Goal: Information Seeking & Learning: Learn about a topic

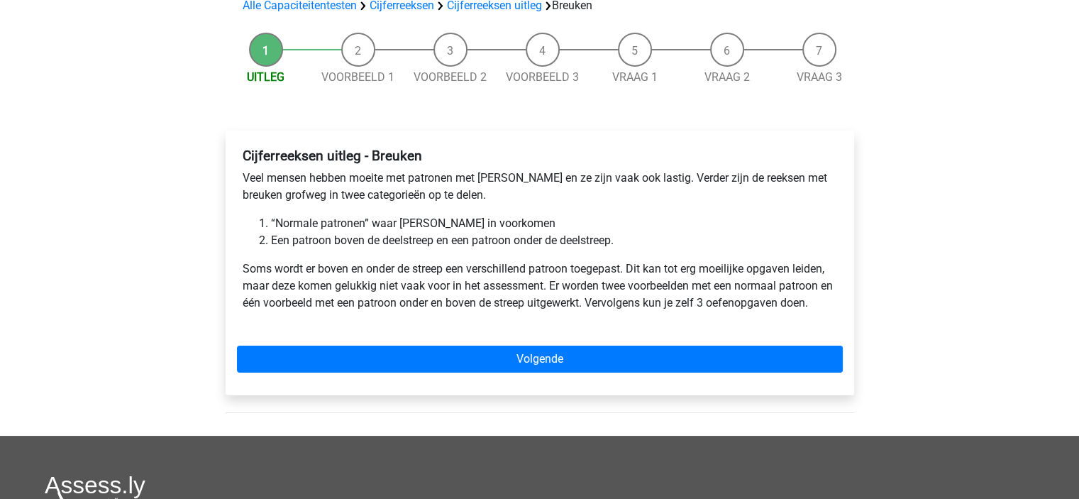
scroll to position [145, 0]
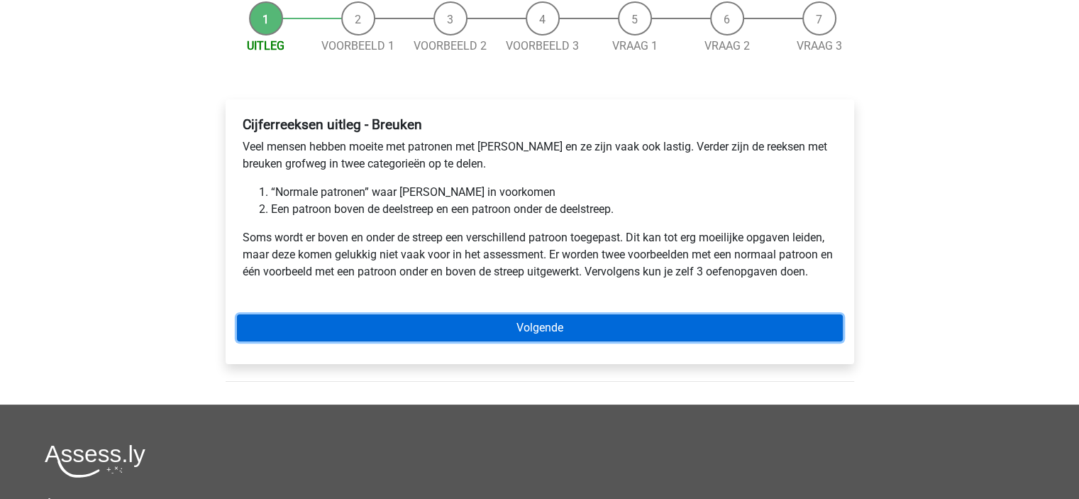
click at [372, 317] on link "Volgende" at bounding box center [540, 327] width 606 height 27
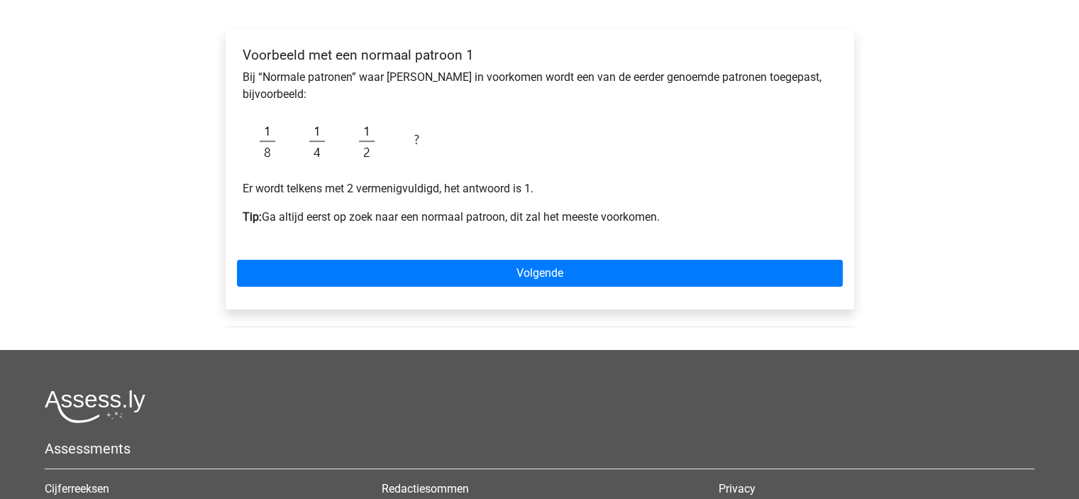
scroll to position [247, 0]
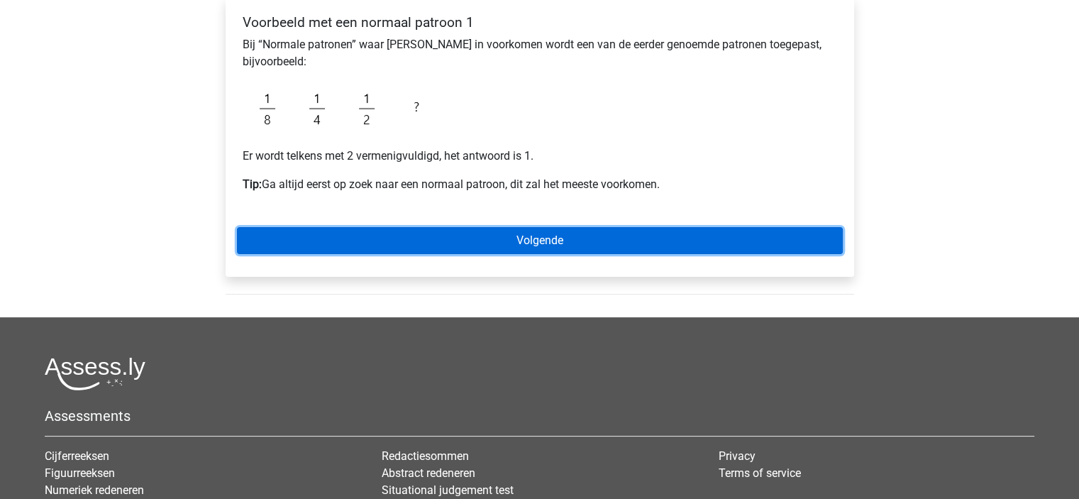
click at [485, 241] on link "Volgende" at bounding box center [540, 240] width 606 height 27
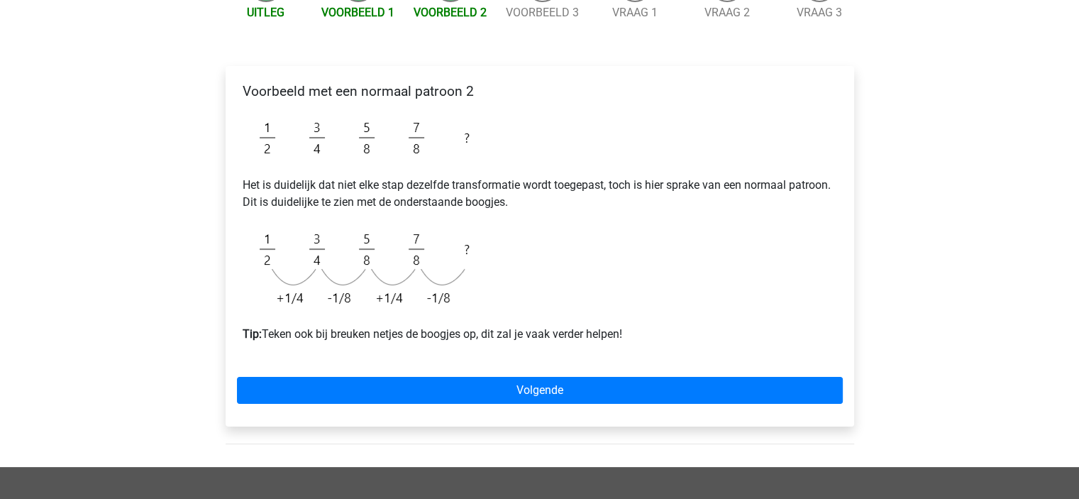
scroll to position [189, 0]
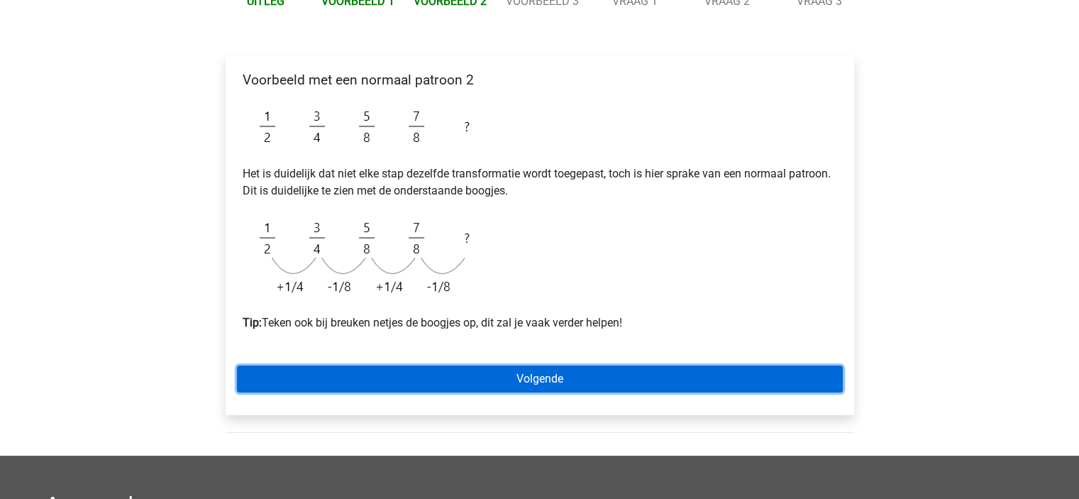
click at [510, 385] on link "Volgende" at bounding box center [540, 378] width 606 height 27
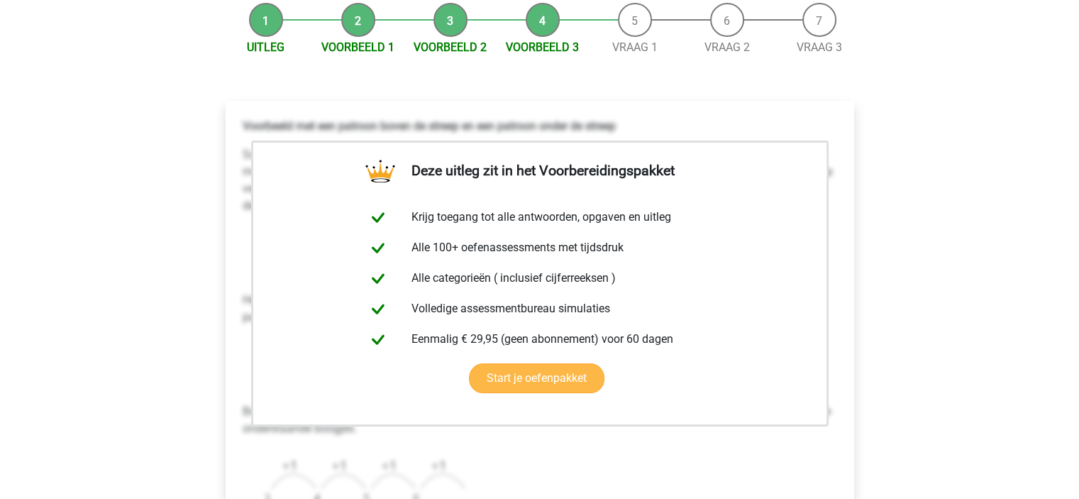
scroll to position [169, 0]
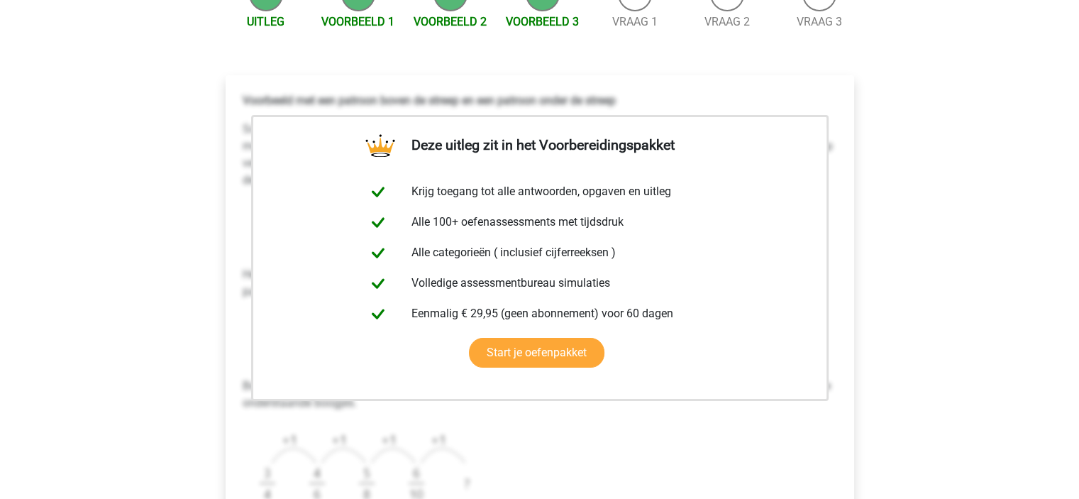
click at [929, 168] on div "Registreer Nederlands English" at bounding box center [539, 479] width 1079 height 1296
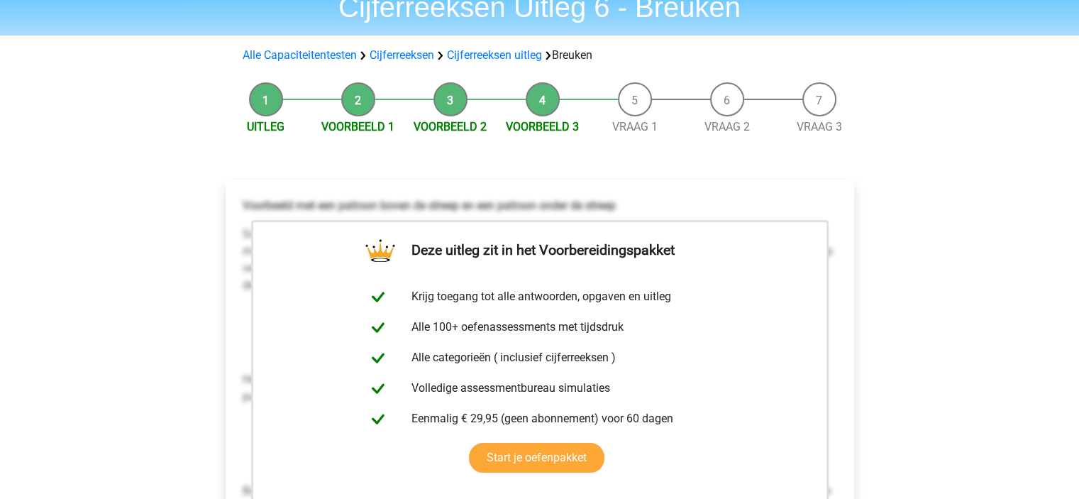
scroll to position [62, 0]
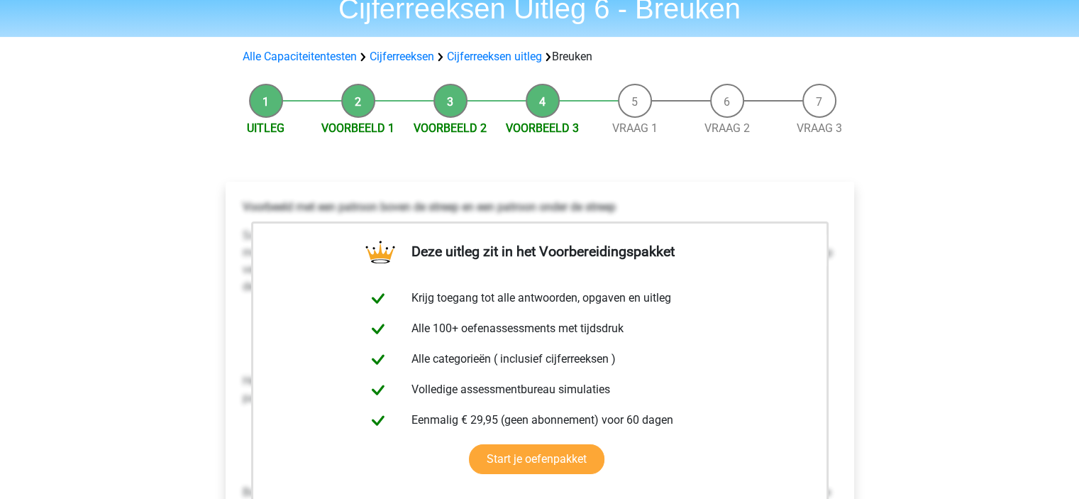
click at [644, 45] on div "Alle Capaciteitentesten Cijferreeksen Cijferreeksen uitleg Breuken" at bounding box center [540, 57] width 674 height 28
click at [634, 121] on link "Vraag 1" at bounding box center [634, 127] width 45 height 13
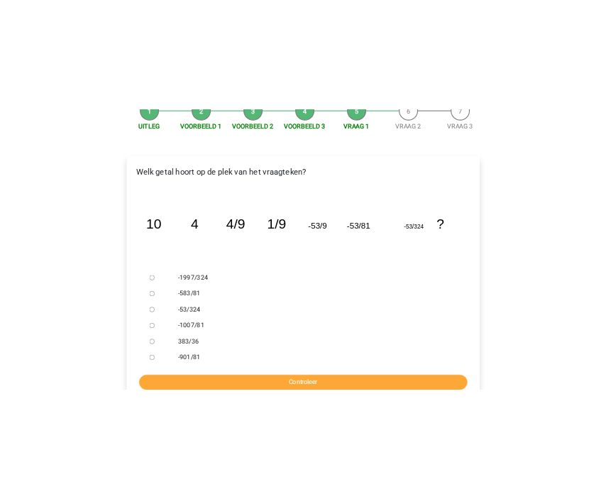
scroll to position [161, 0]
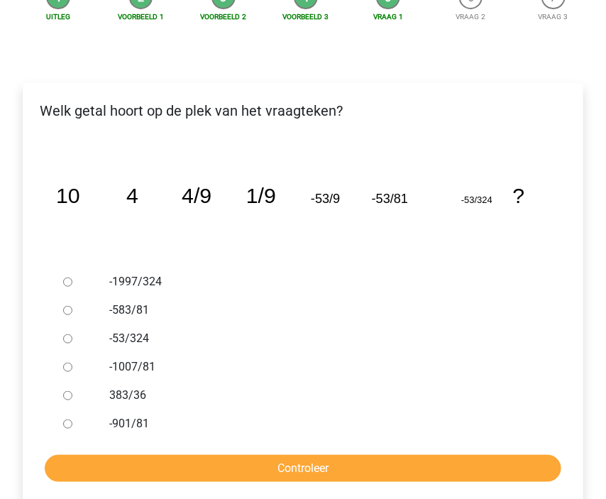
click at [67, 429] on div at bounding box center [77, 423] width 41 height 28
click at [63, 340] on input "-53/324" at bounding box center [67, 338] width 9 height 9
radio input "true"
click at [66, 306] on input "-583/81" at bounding box center [67, 310] width 9 height 9
radio input "true"
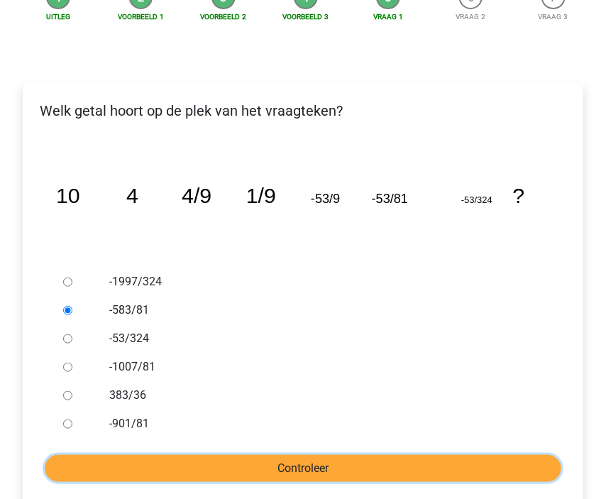
click at [285, 465] on input "Controleer" at bounding box center [303, 468] width 517 height 27
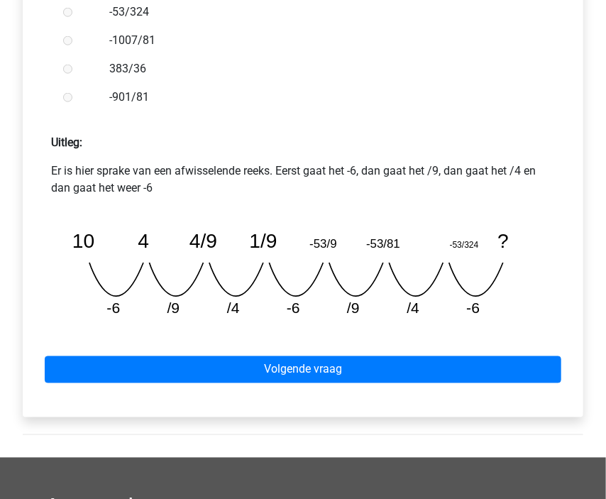
scroll to position [492, 0]
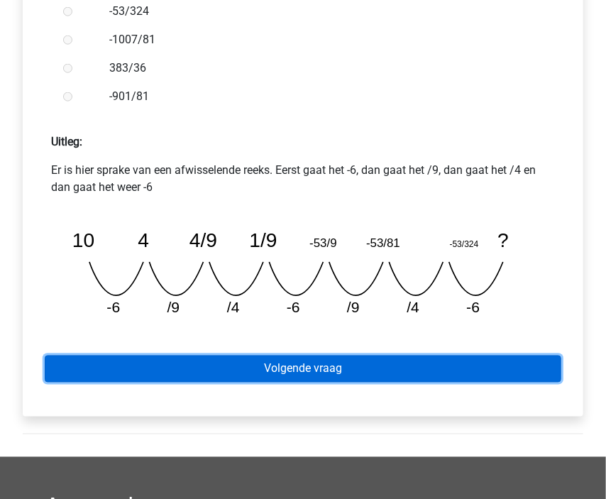
click at [292, 374] on link "Volgende vraag" at bounding box center [303, 369] width 517 height 27
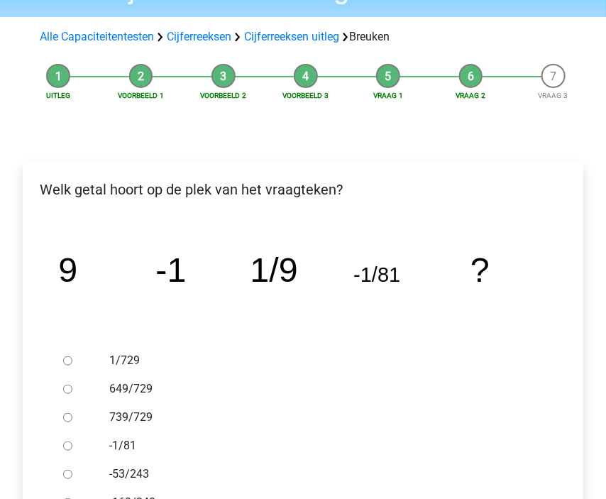
scroll to position [82, 0]
click at [65, 360] on input "1/729" at bounding box center [67, 360] width 9 height 9
radio input "true"
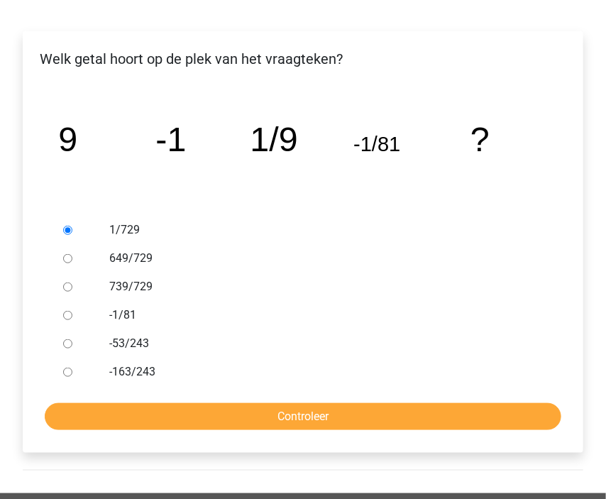
scroll to position [271, 0]
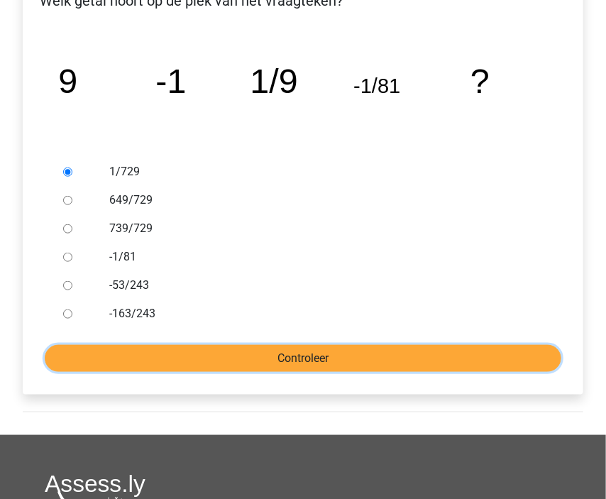
click at [274, 360] on input "Controleer" at bounding box center [303, 358] width 517 height 27
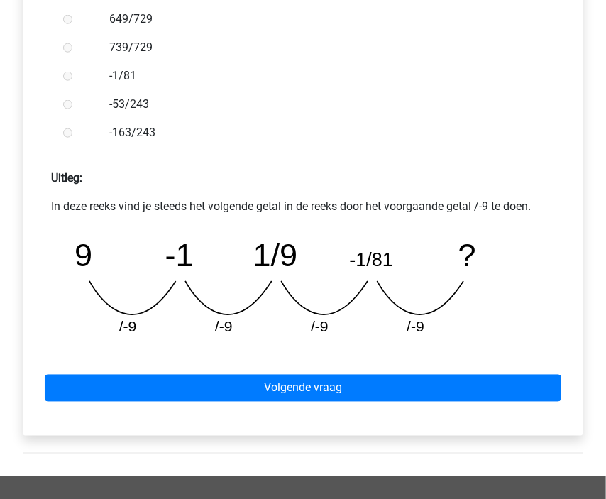
scroll to position [481, 0]
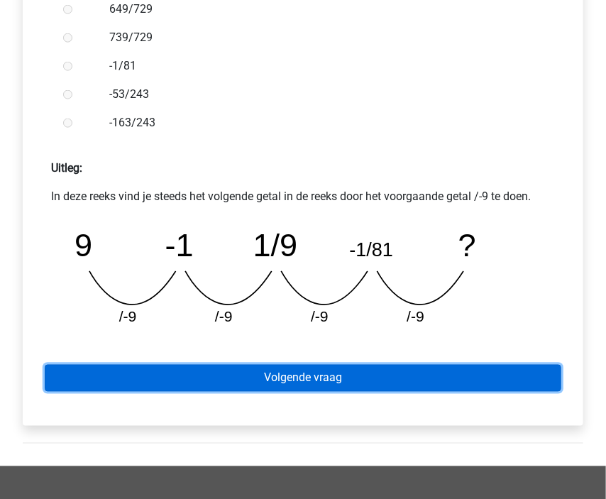
click at [471, 386] on link "Volgende vraag" at bounding box center [303, 378] width 517 height 27
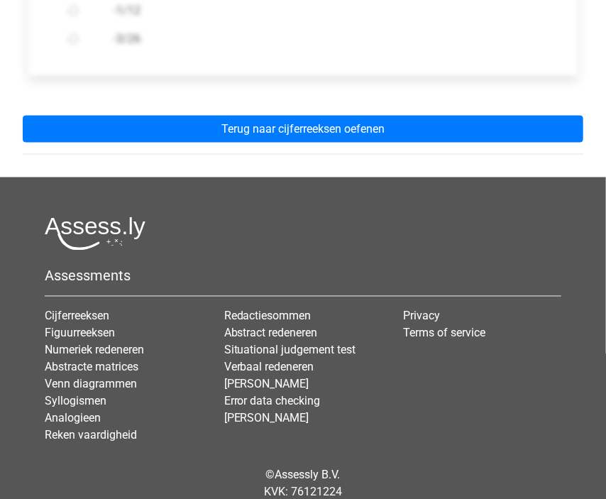
scroll to position [551, 0]
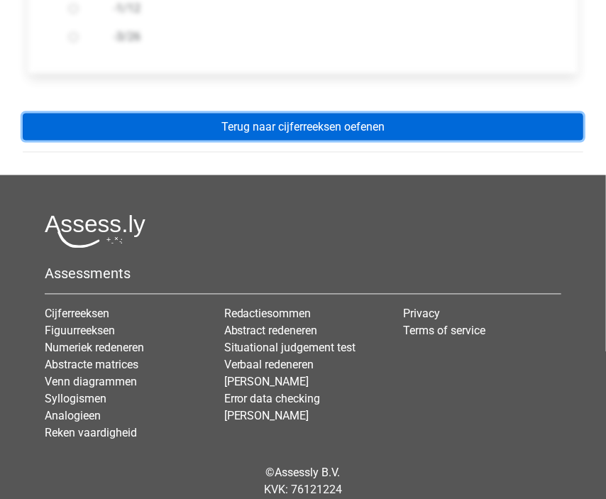
click at [309, 128] on link "Terug naar cijferreeksen oefenen" at bounding box center [303, 127] width 561 height 27
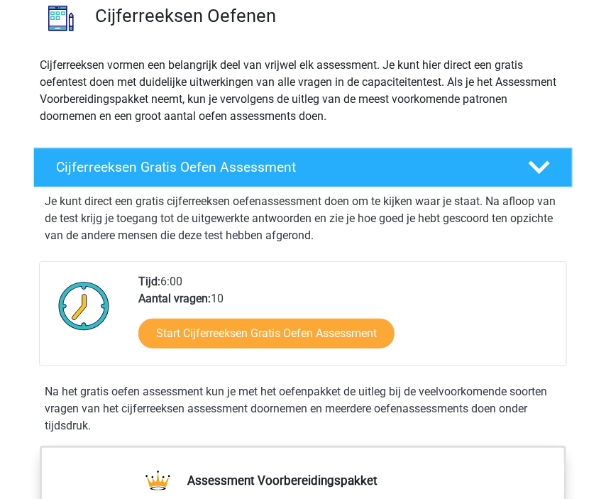
scroll to position [141, 0]
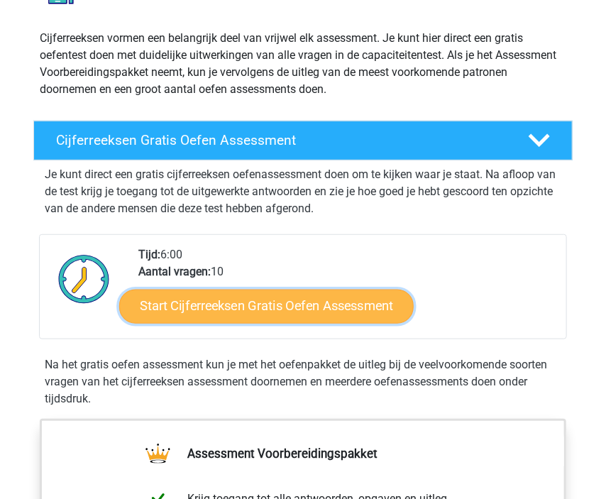
click at [244, 319] on link "Start Cijferreeksen Gratis Oefen Assessment" at bounding box center [266, 307] width 295 height 34
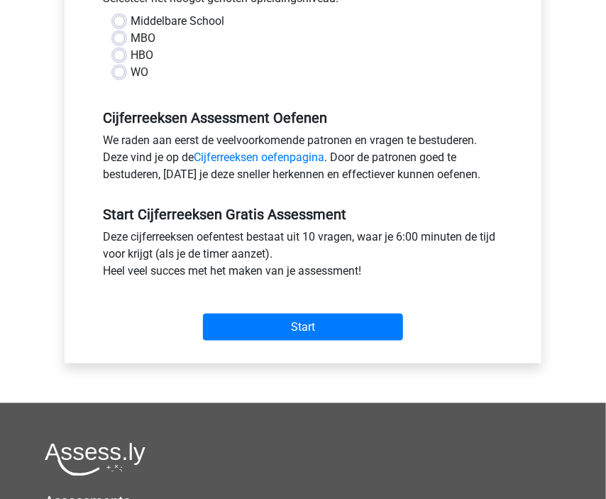
scroll to position [345, 0]
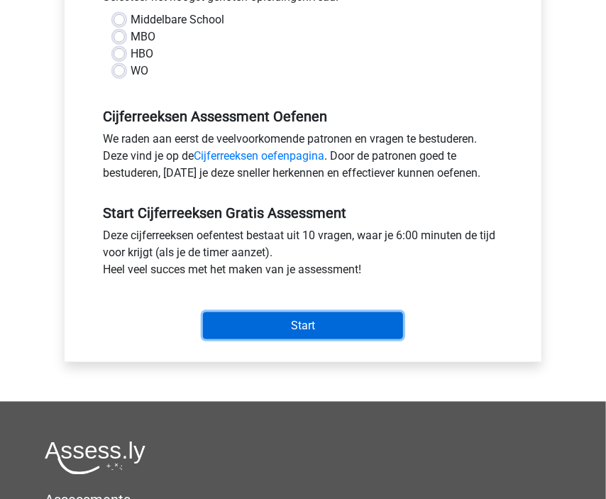
click at [318, 334] on input "Start" at bounding box center [303, 325] width 200 height 27
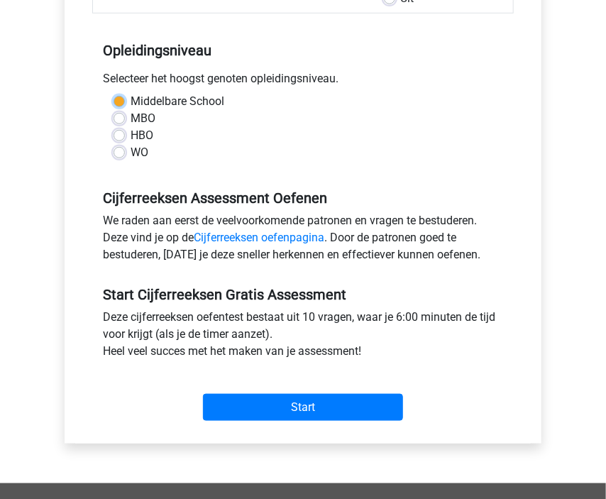
scroll to position [242, 0]
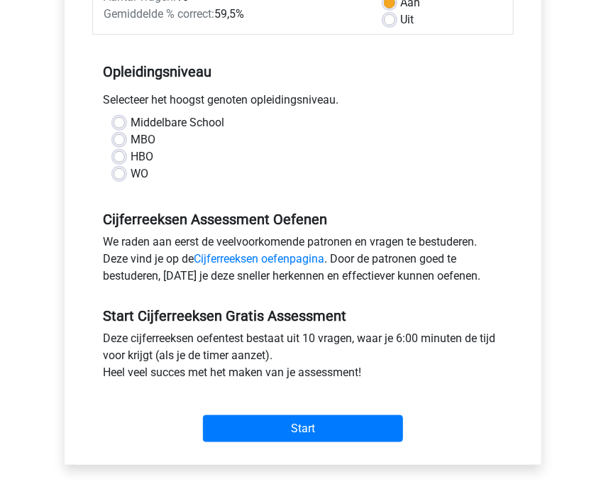
click at [106, 382] on div "Deze cijferreeksen oefentest bestaat uit 10 vragen, waar je 6:00 minuten de tij…" at bounding box center [303, 358] width 422 height 57
click at [147, 124] on label "Middelbare School" at bounding box center [178, 122] width 94 height 17
click at [125, 124] on input "Middelbare School" at bounding box center [119, 121] width 11 height 14
radio input "true"
click at [131, 133] on label "MBO" at bounding box center [143, 139] width 25 height 17
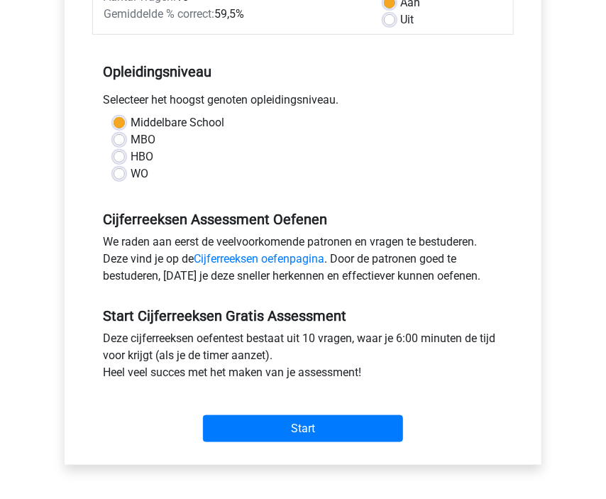
click at [121, 133] on input "MBO" at bounding box center [119, 138] width 11 height 14
radio input "true"
click at [131, 156] on label "HBO" at bounding box center [142, 156] width 23 height 17
click at [118, 156] on input "HBO" at bounding box center [119, 155] width 11 height 14
radio input "true"
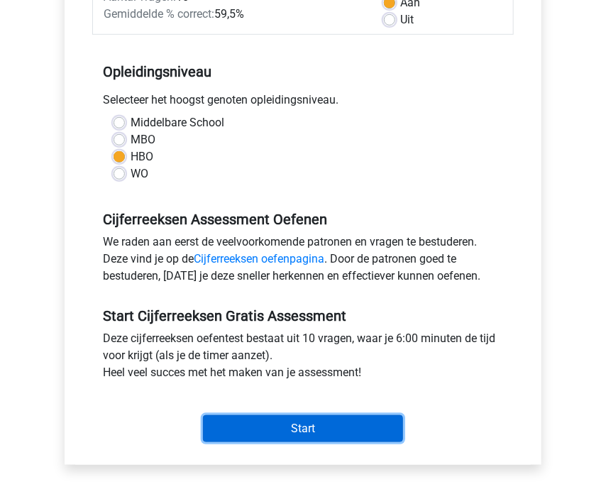
click at [357, 436] on input "Start" at bounding box center [303, 428] width 200 height 27
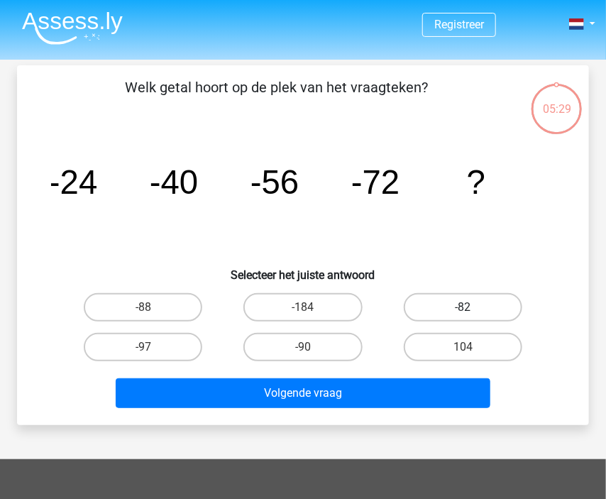
click at [434, 314] on label "-82" at bounding box center [463, 307] width 119 height 28
click at [463, 314] on input "-82" at bounding box center [467, 311] width 9 height 9
radio input "true"
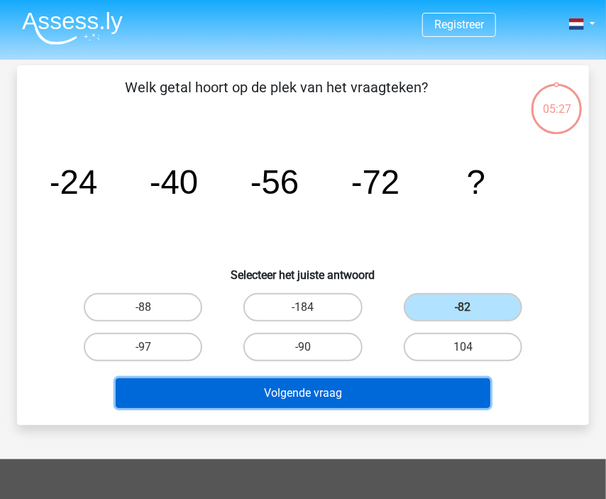
click at [378, 386] on button "Volgende vraag" at bounding box center [303, 393] width 375 height 30
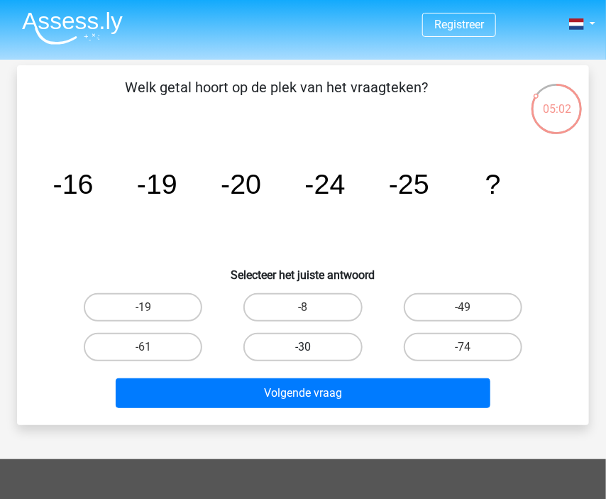
click at [338, 340] on label "-30" at bounding box center [302, 347] width 119 height 28
click at [312, 347] on input "-30" at bounding box center [307, 351] width 9 height 9
radio input "true"
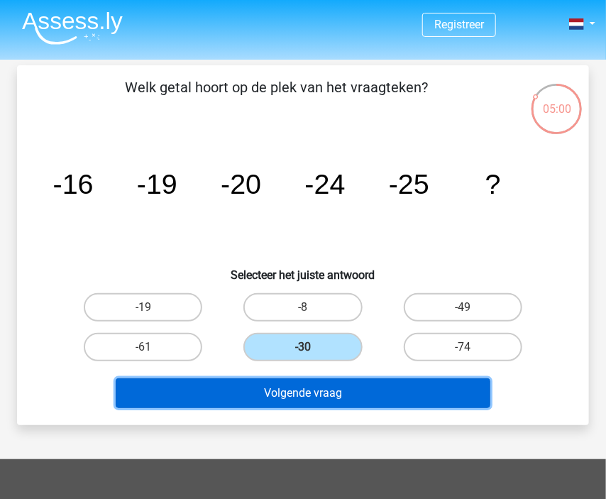
click at [370, 390] on button "Volgende vraag" at bounding box center [303, 393] width 375 height 30
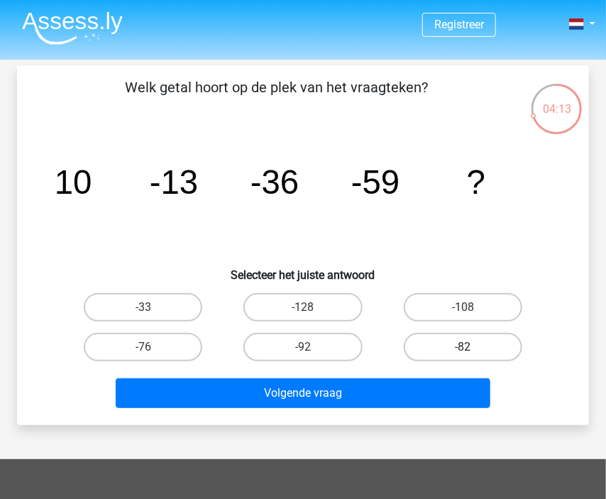
click at [459, 348] on label "-82" at bounding box center [463, 347] width 119 height 28
click at [463, 348] on input "-82" at bounding box center [467, 351] width 9 height 9
radio input "true"
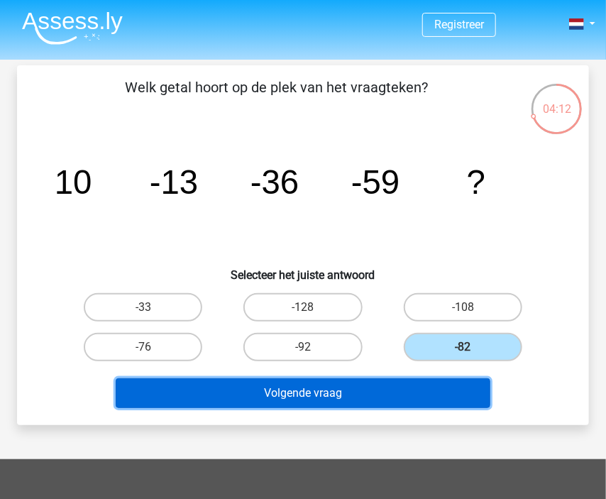
click at [418, 392] on button "Volgende vraag" at bounding box center [303, 393] width 375 height 30
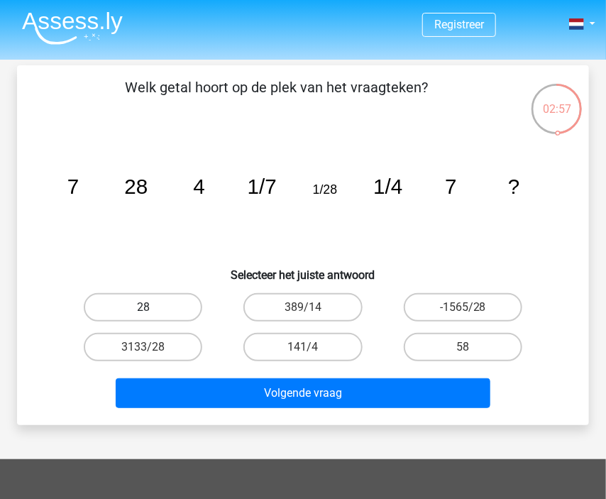
click at [153, 309] on label "28" at bounding box center [143, 307] width 119 height 28
click at [153, 309] on input "28" at bounding box center [147, 311] width 9 height 9
radio input "true"
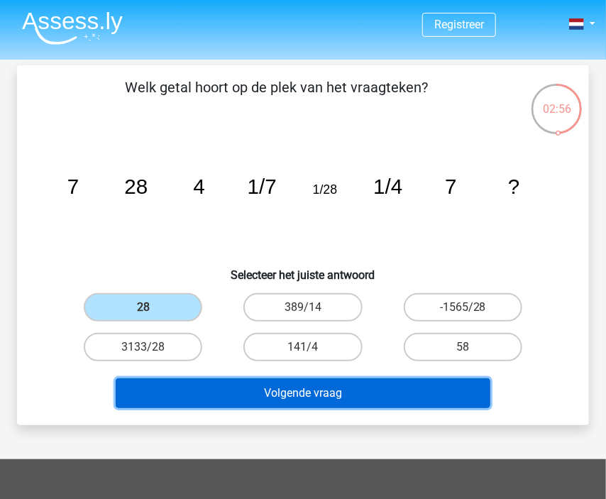
click at [297, 402] on button "Volgende vraag" at bounding box center [303, 393] width 375 height 30
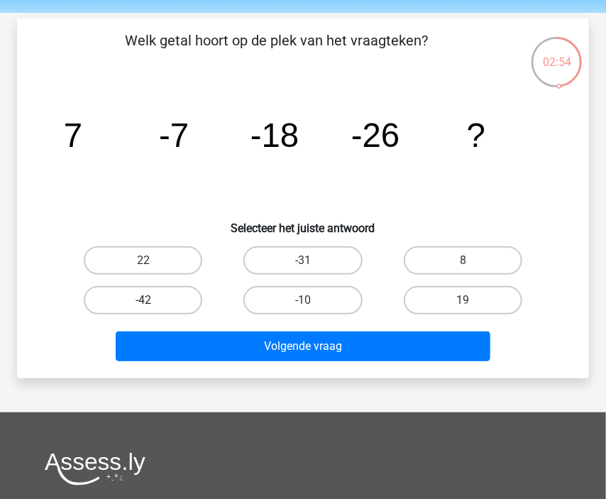
scroll to position [44, 0]
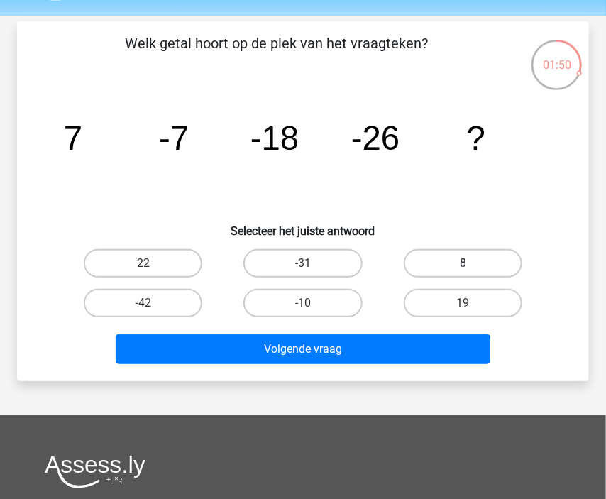
click at [455, 260] on label "8" at bounding box center [463, 263] width 119 height 28
click at [463, 263] on input "8" at bounding box center [467, 267] width 9 height 9
radio input "true"
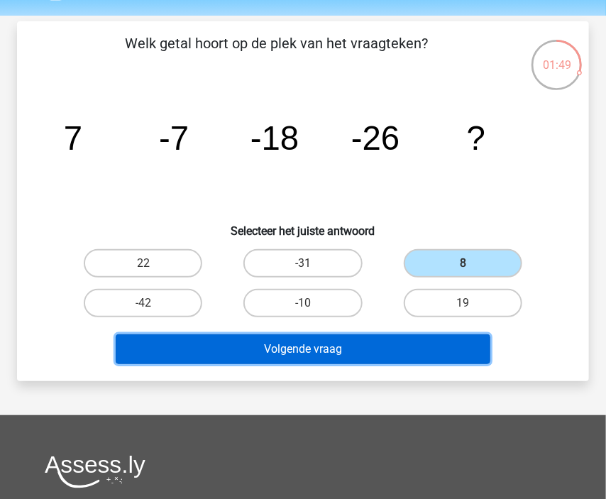
click at [400, 339] on button "Volgende vraag" at bounding box center [303, 349] width 375 height 30
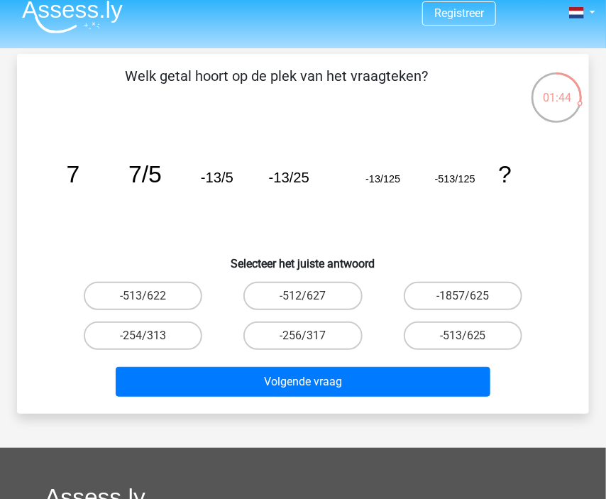
scroll to position [9, 0]
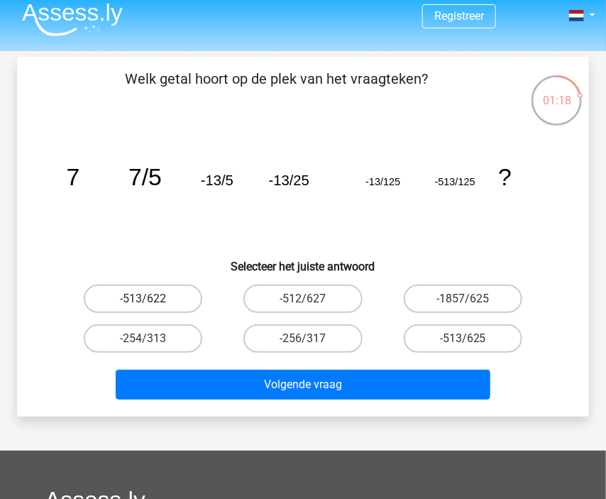
click at [142, 299] on label "-513/622" at bounding box center [143, 299] width 119 height 28
click at [143, 299] on input "-513/622" at bounding box center [147, 303] width 9 height 9
radio input "true"
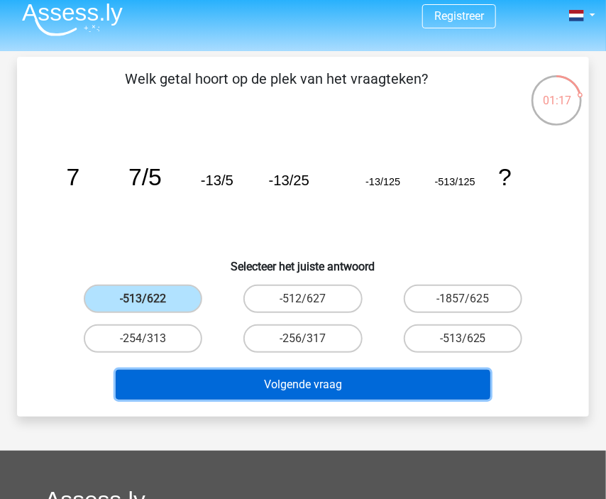
click at [274, 390] on button "Volgende vraag" at bounding box center [303, 385] width 375 height 30
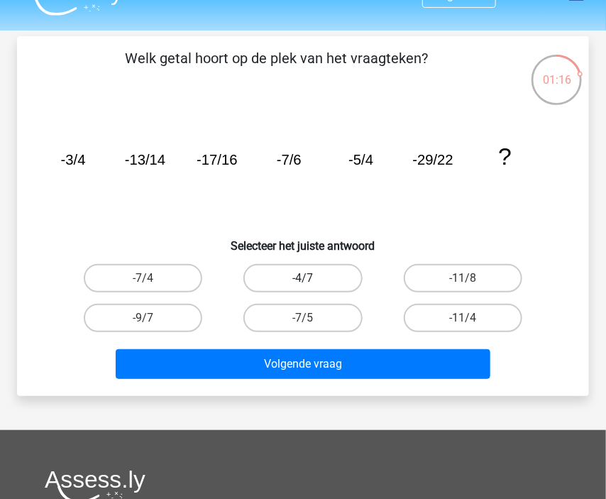
scroll to position [21, 0]
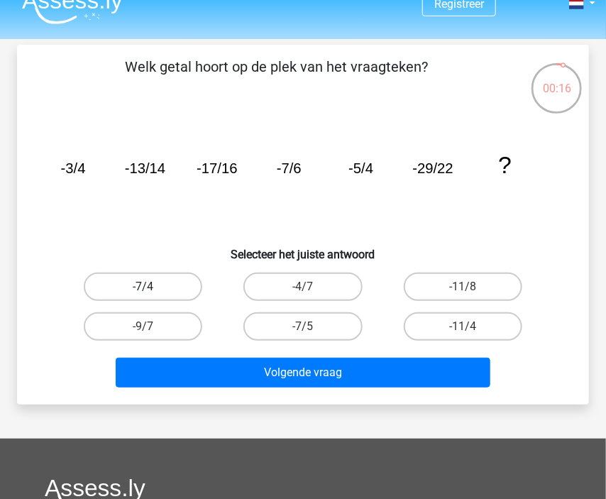
click at [175, 282] on label "-7/4" at bounding box center [143, 287] width 119 height 28
click at [153, 287] on input "-7/4" at bounding box center [147, 291] width 9 height 9
radio input "true"
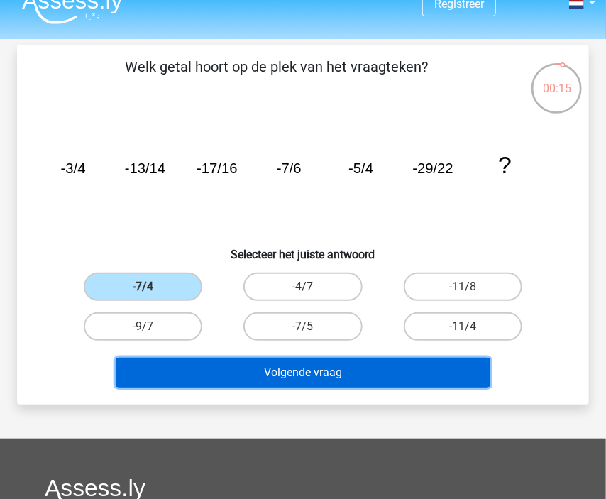
click at [292, 370] on button "Volgende vraag" at bounding box center [303, 373] width 375 height 30
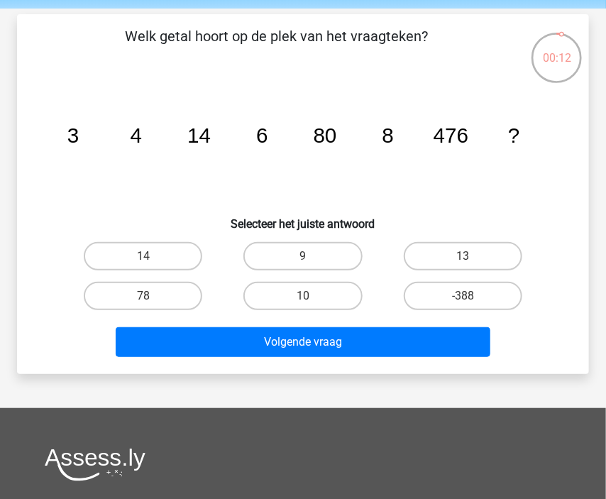
scroll to position [50, 0]
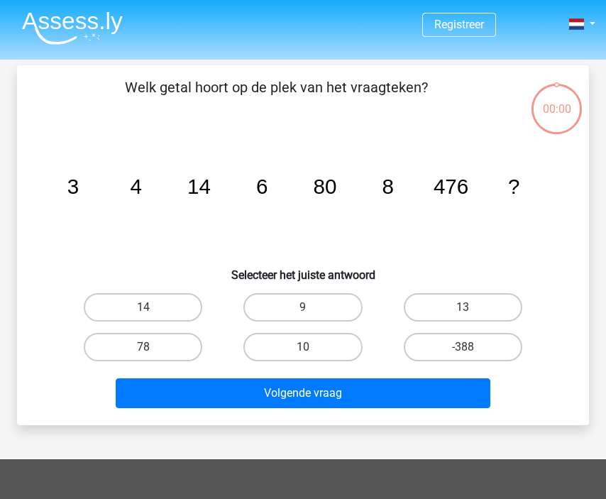
scroll to position [50, 0]
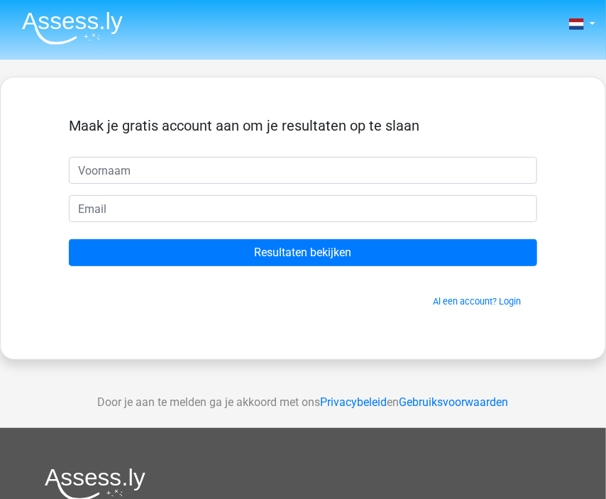
click at [170, 172] on input "text" at bounding box center [303, 170] width 468 height 27
type input "Asmae"
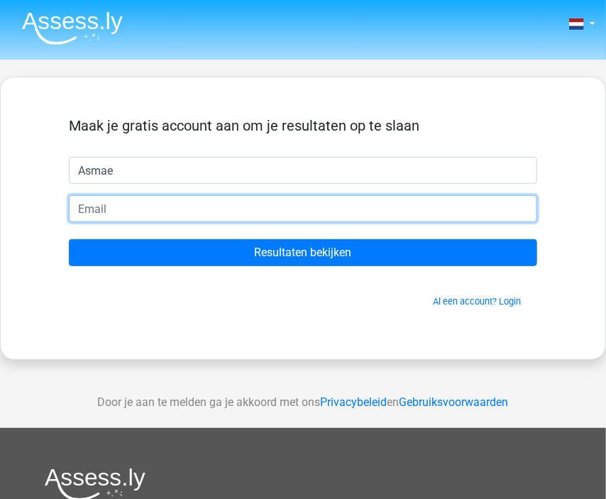
click at [157, 210] on input "email" at bounding box center [303, 208] width 468 height 27
type input "[EMAIL_ADDRESS][DOMAIN_NAME]"
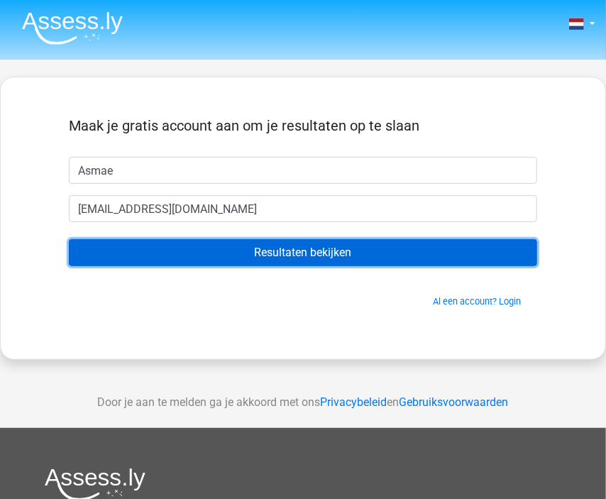
click at [186, 256] on input "Resultaten bekijken" at bounding box center [303, 252] width 468 height 27
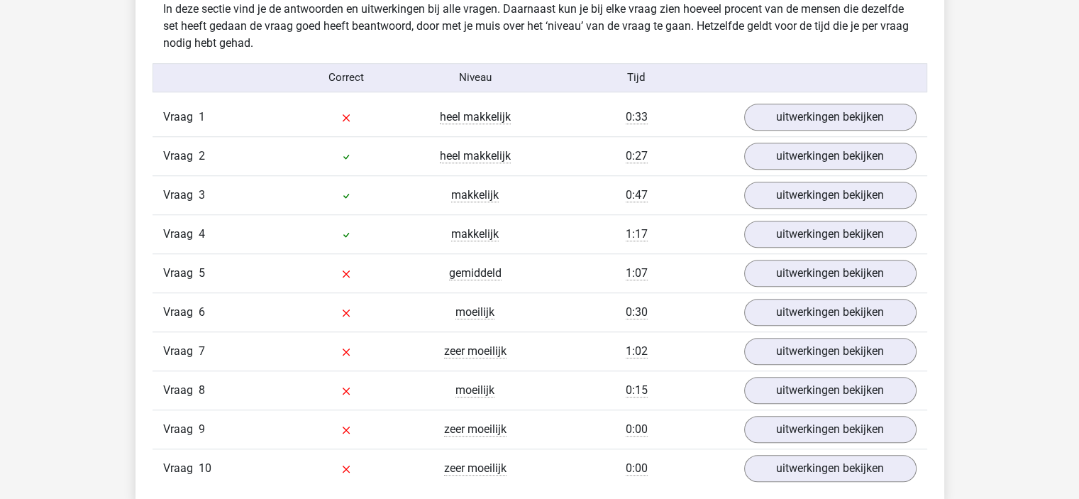
scroll to position [1122, 0]
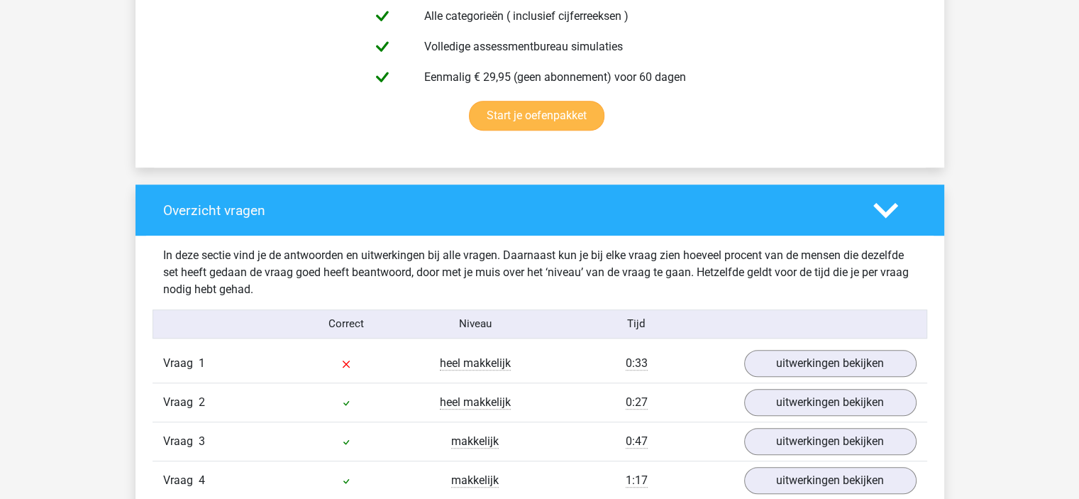
scroll to position [888, 0]
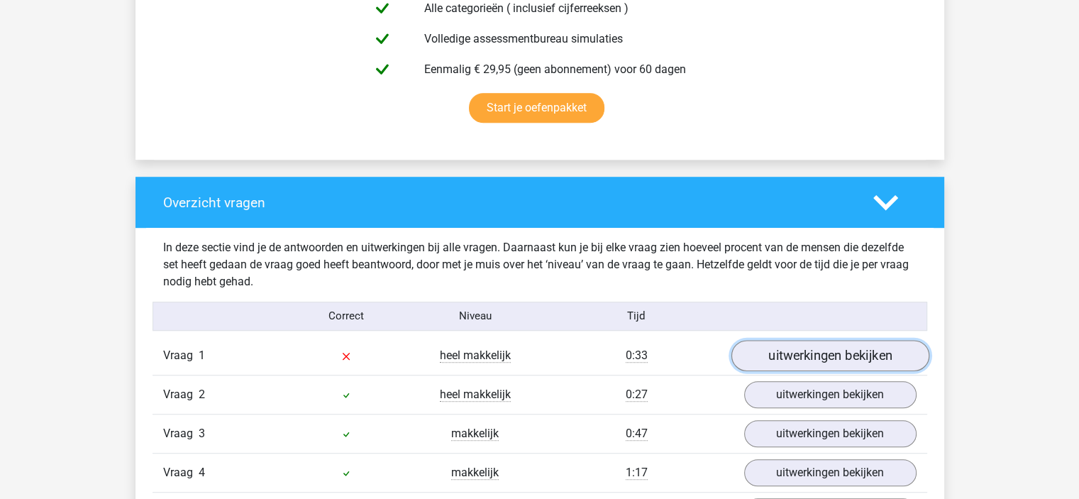
click at [832, 363] on link "uitwerkingen bekijken" at bounding box center [830, 355] width 198 height 31
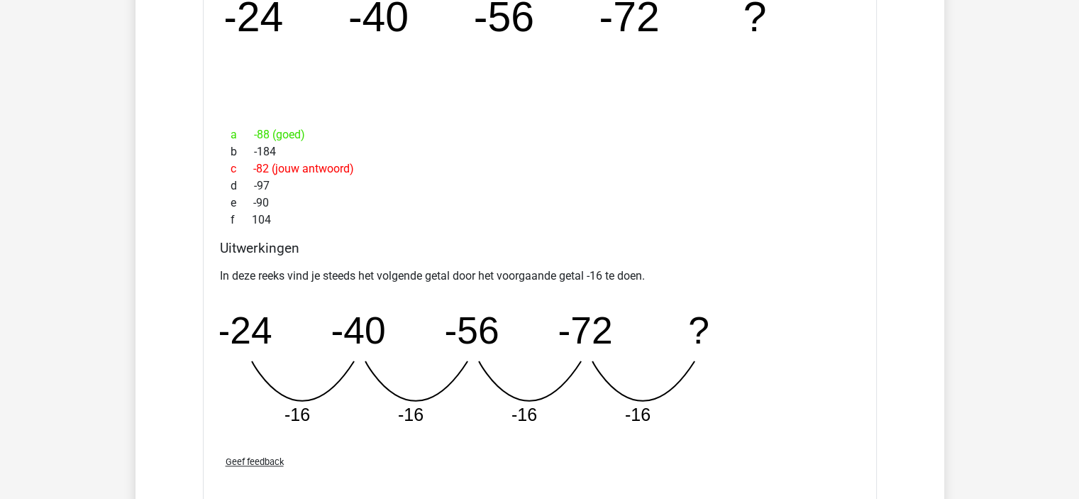
scroll to position [1358, 0]
click at [484, 67] on icon "image/svg+xml -24 -40 -56 -72 ?" at bounding box center [540, 31] width 629 height 158
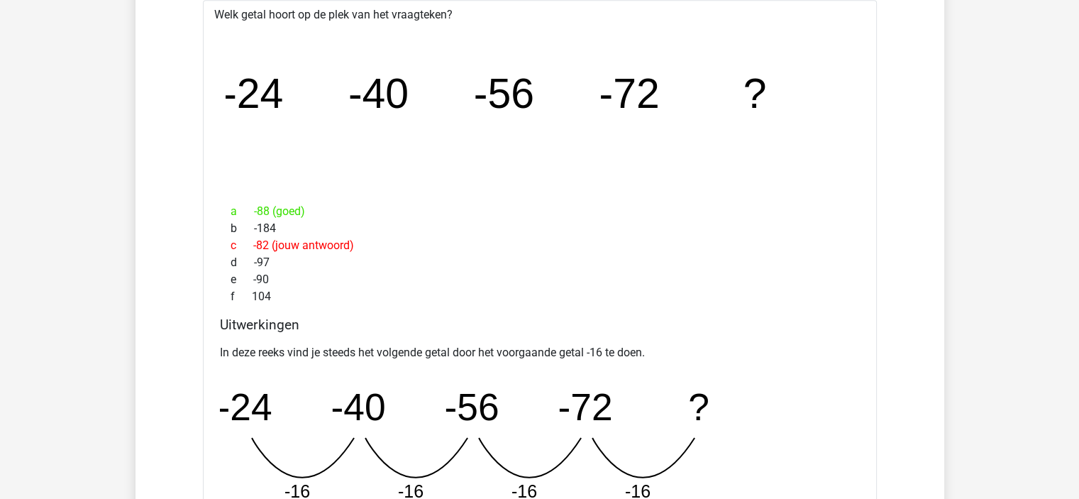
scroll to position [1274, 0]
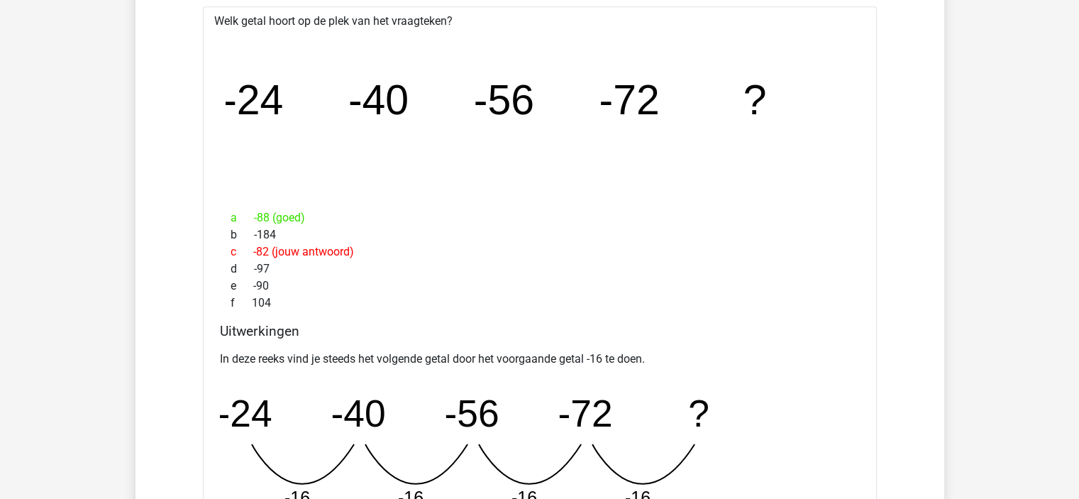
click at [539, 204] on div "a -88 (goed) b -184 c -82 (jouw antwoord) d -97 e -90 f 104" at bounding box center [540, 261] width 640 height 114
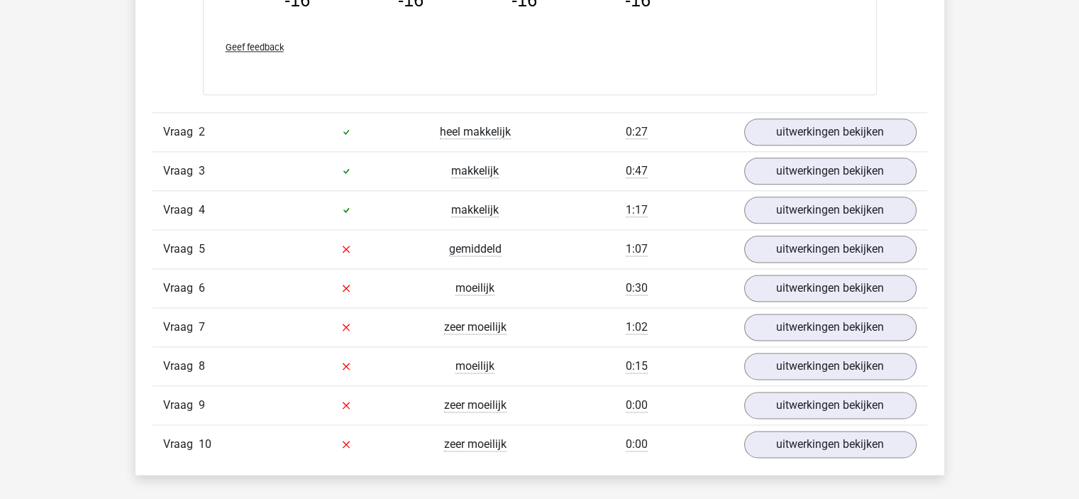
scroll to position [1794, 0]
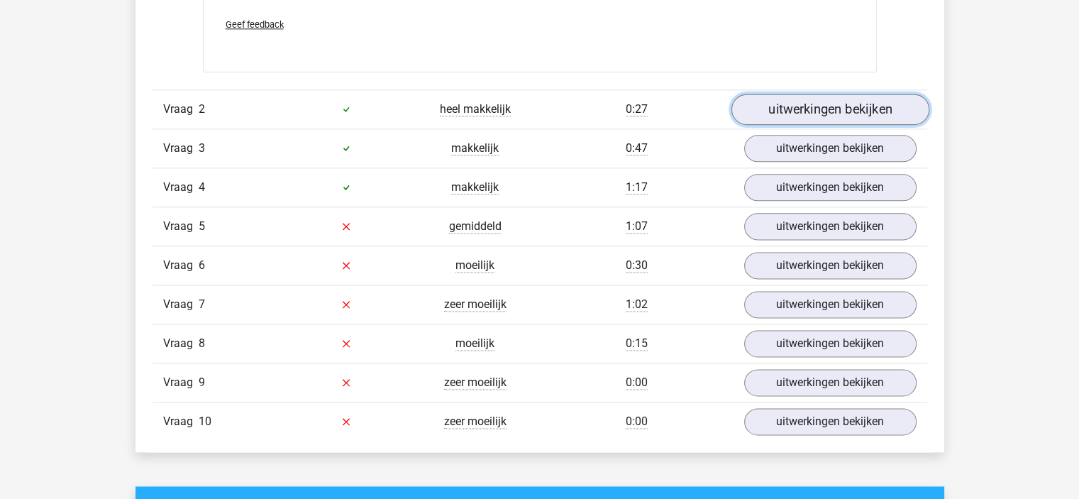
click at [791, 102] on link "uitwerkingen bekijken" at bounding box center [830, 109] width 198 height 31
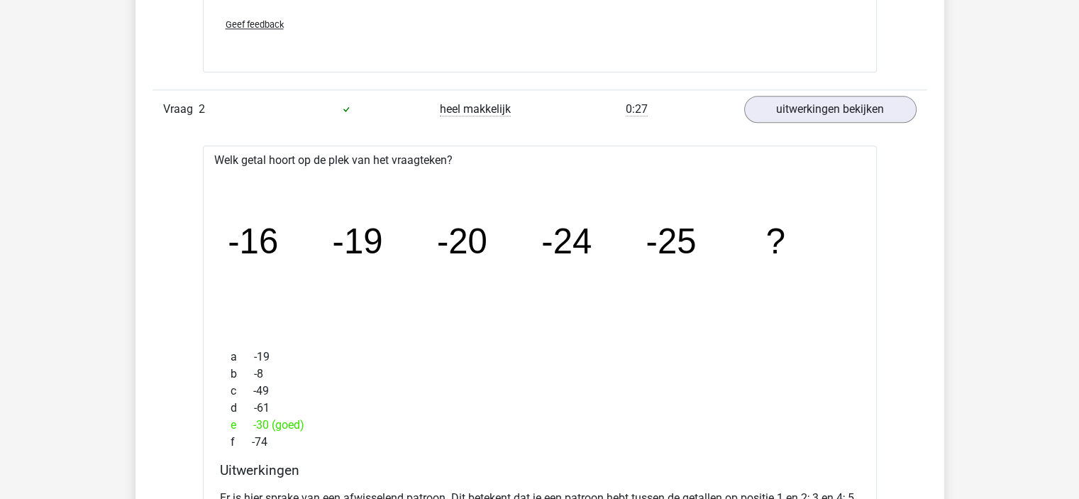
click at [786, 338] on div "Welk getal hoort op de plek van het vraagteken? image/svg+xml -16 -19 -20 -24 -…" at bounding box center [540, 455] width 674 height 620
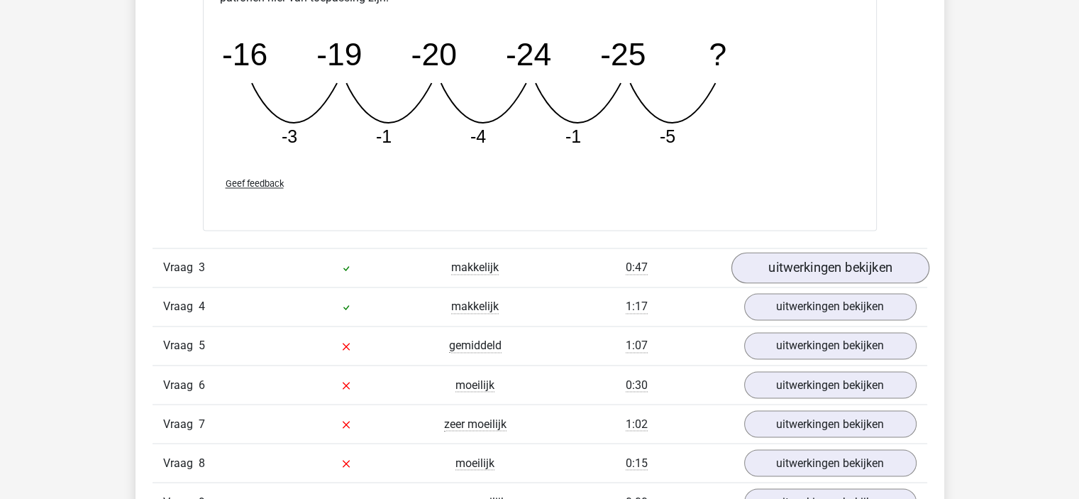
scroll to position [2291, 0]
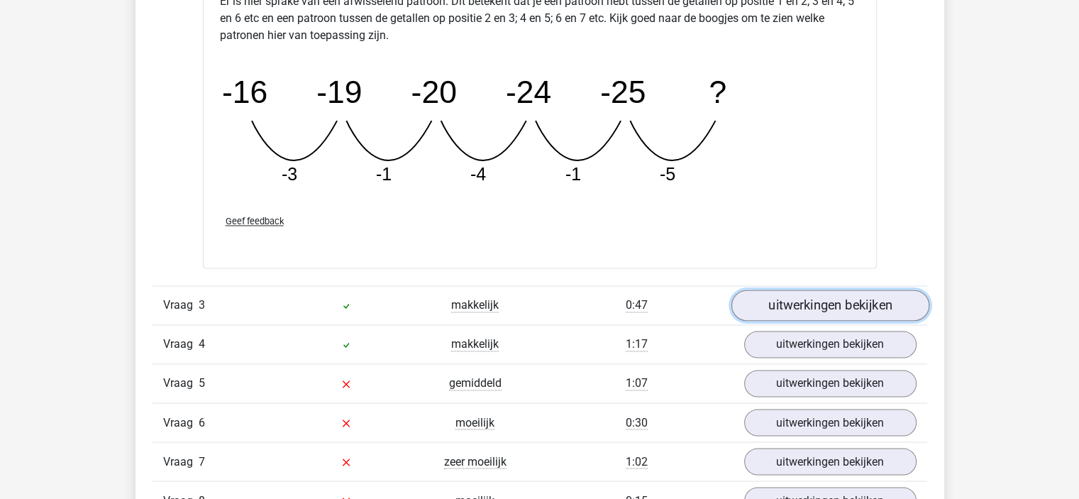
click at [812, 310] on link "uitwerkingen bekijken" at bounding box center [830, 305] width 198 height 31
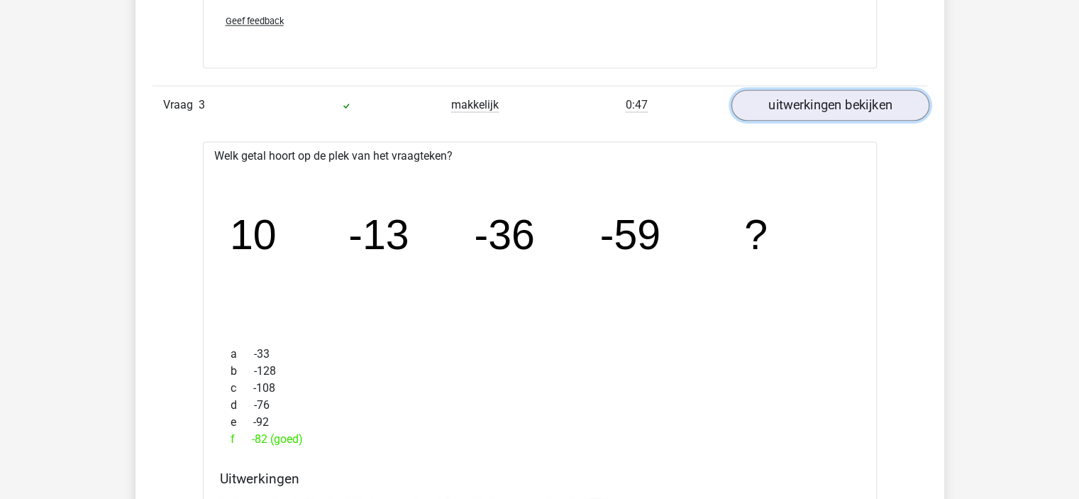
scroll to position [2490, 0]
click at [760, 318] on icon "image/svg+xml 10 -13 -36 -59 ?" at bounding box center [540, 250] width 629 height 158
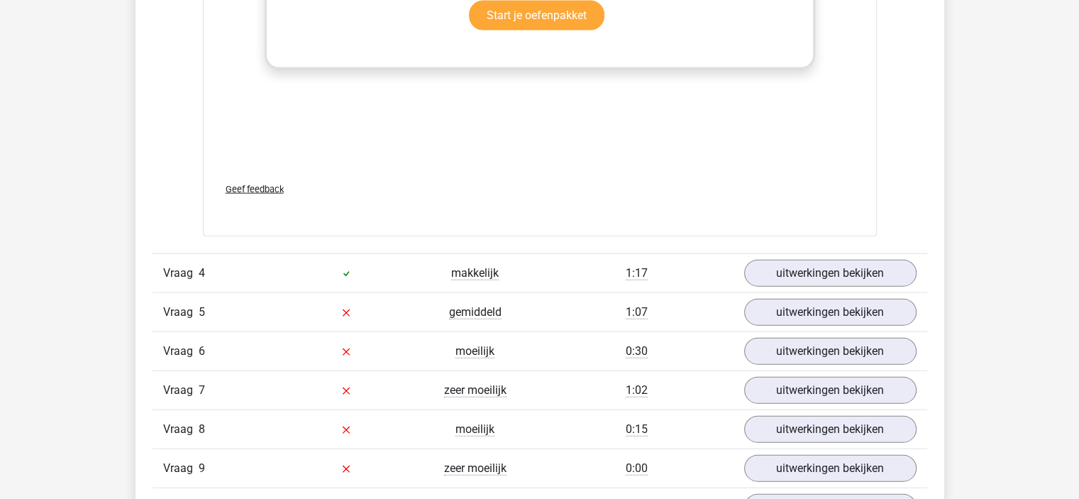
scroll to position [3292, 0]
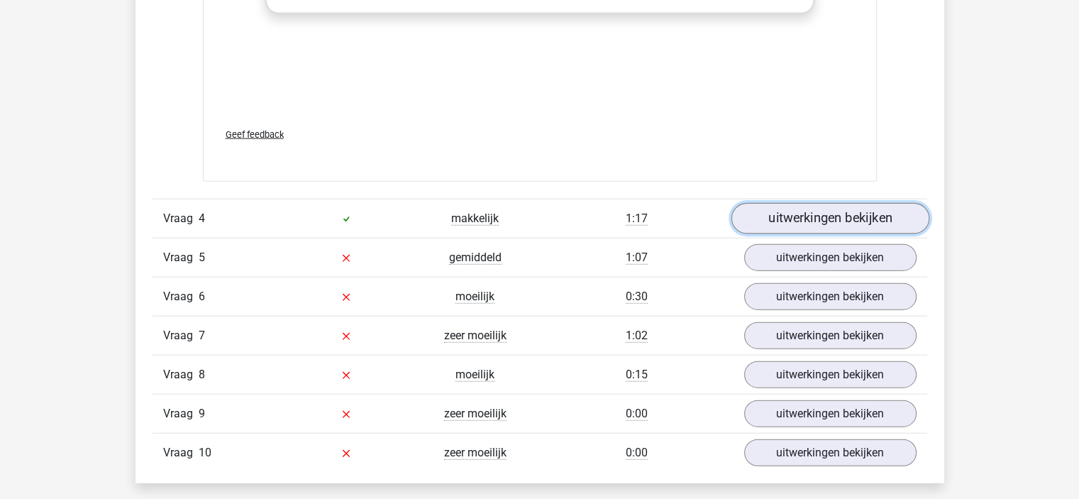
click at [820, 211] on link "uitwerkingen bekijken" at bounding box center [830, 218] width 198 height 31
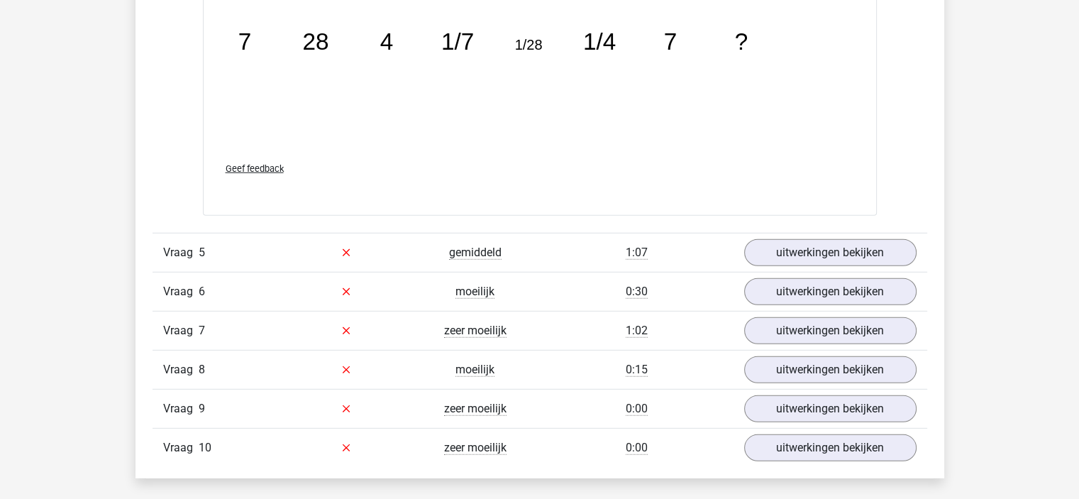
scroll to position [4071, 0]
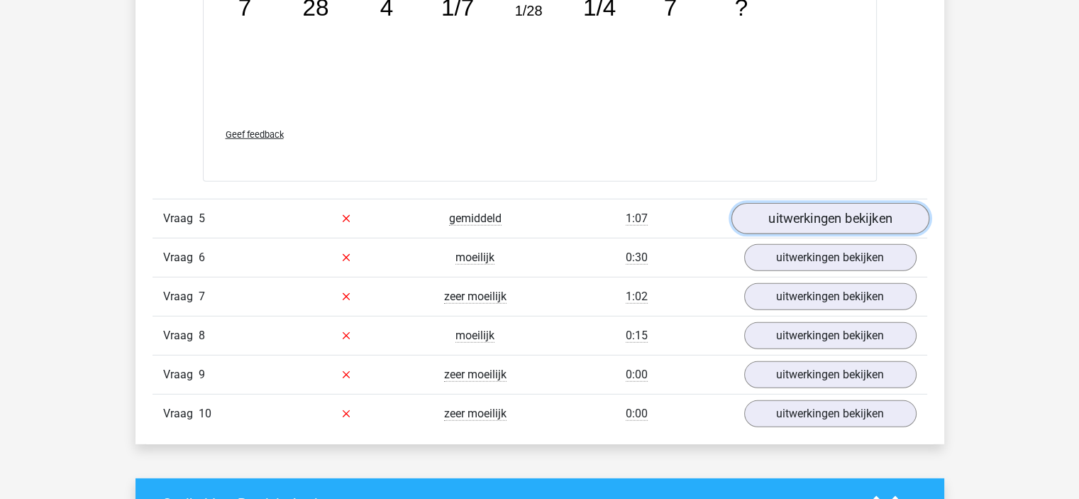
click at [838, 216] on link "uitwerkingen bekijken" at bounding box center [830, 218] width 198 height 31
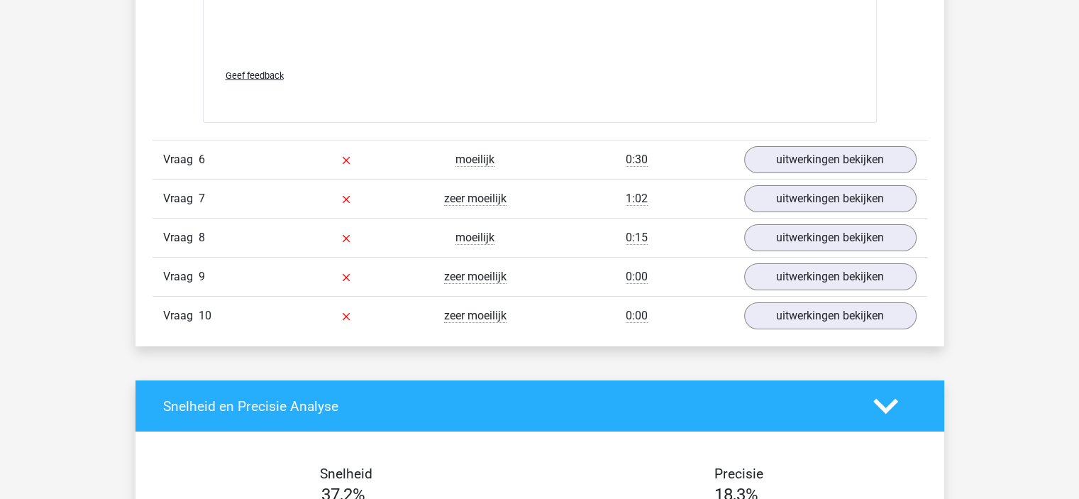
scroll to position [5112, 0]
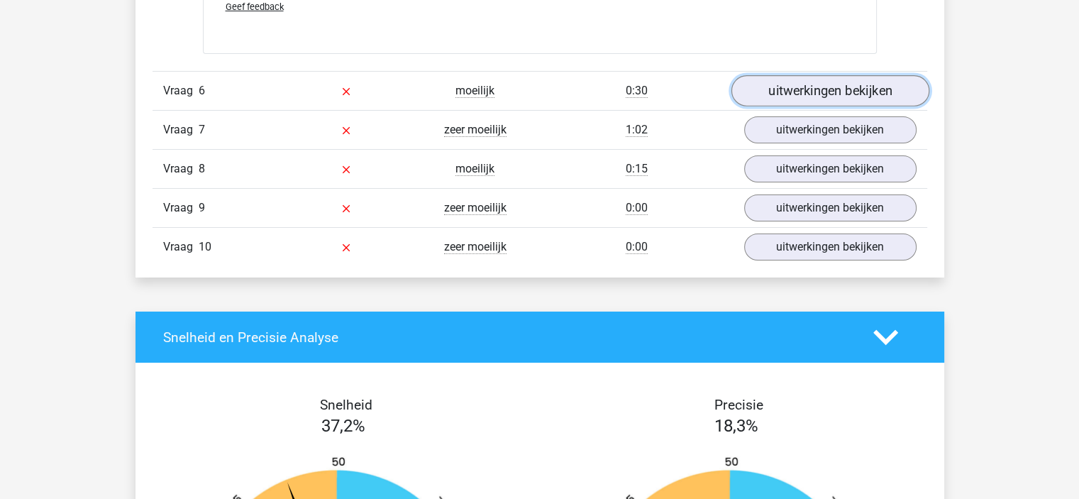
click at [780, 78] on link "uitwerkingen bekijken" at bounding box center [830, 91] width 198 height 31
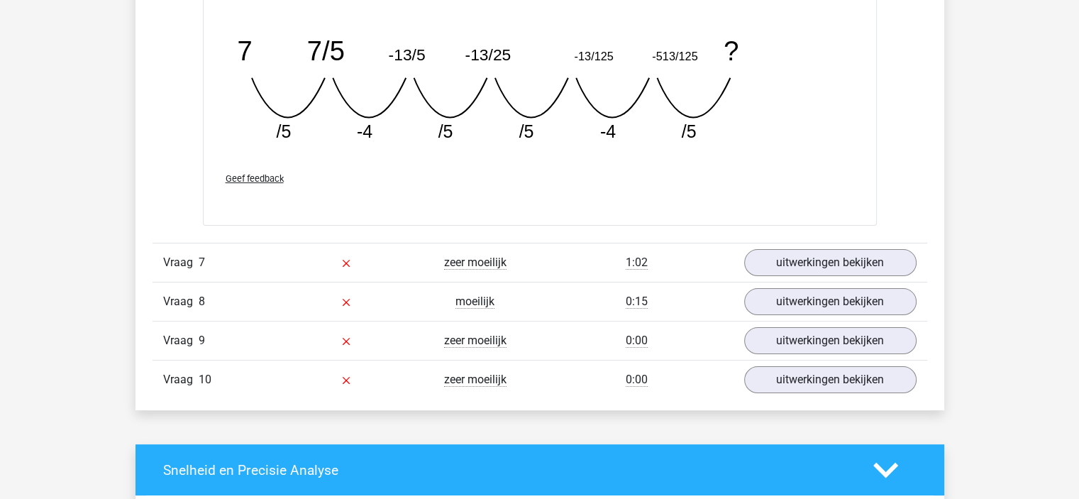
scroll to position [5624, 0]
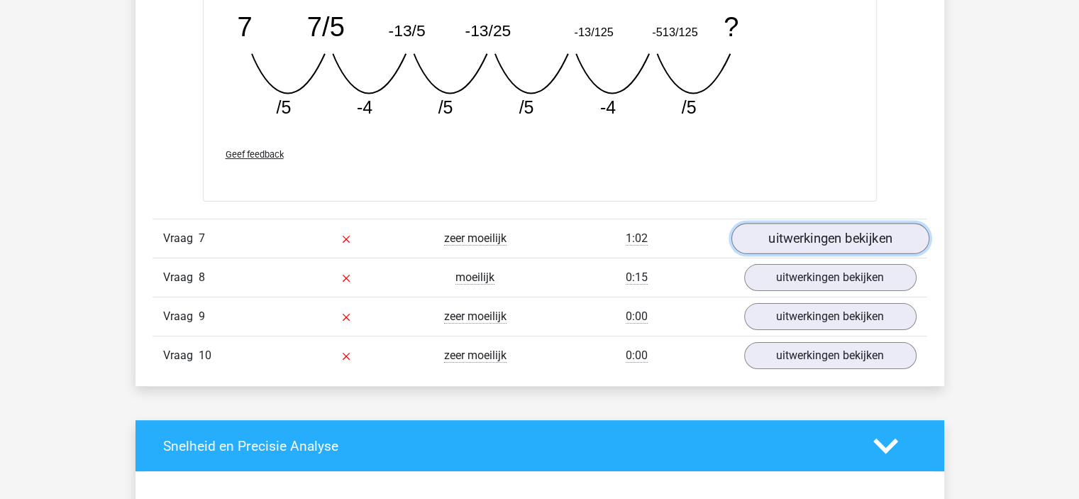
click at [831, 243] on link "uitwerkingen bekijken" at bounding box center [830, 238] width 198 height 31
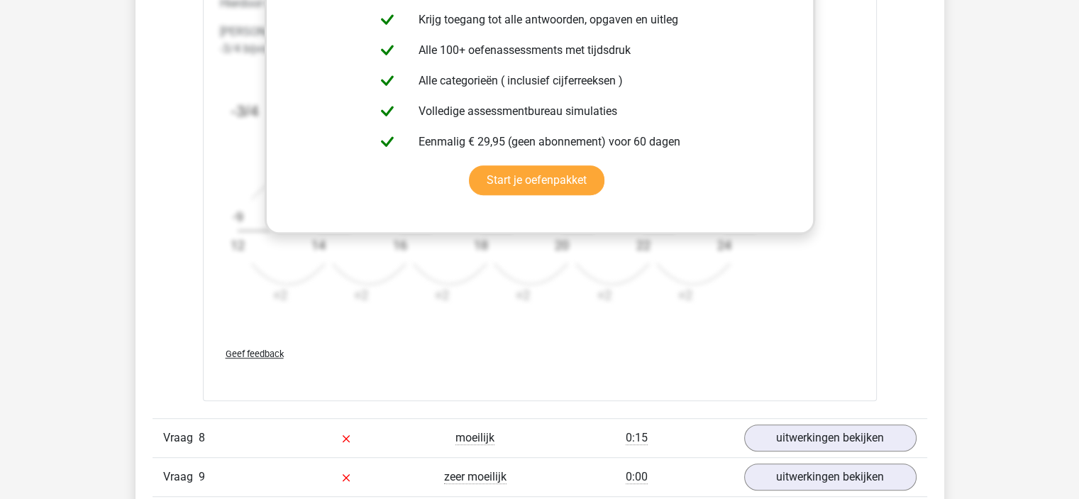
scroll to position [6342, 0]
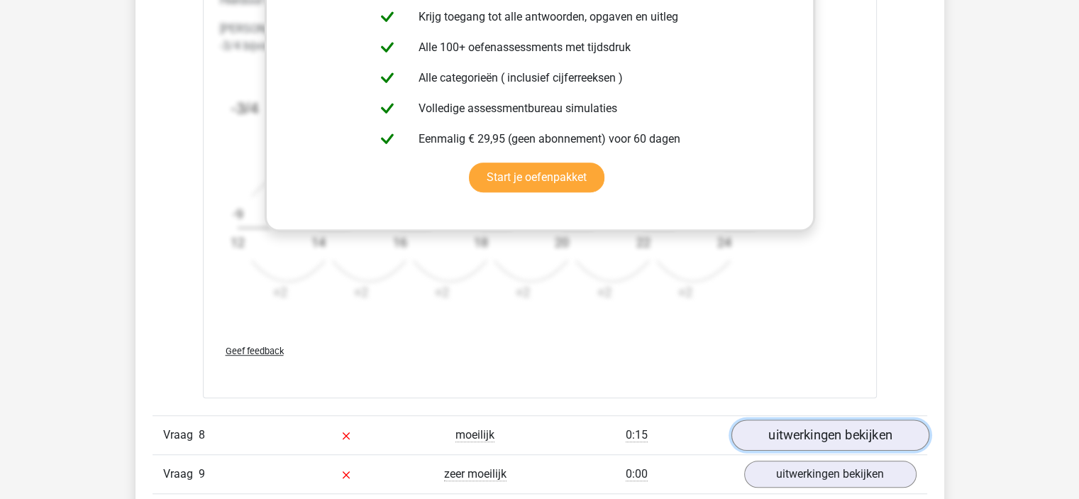
click at [849, 422] on link "uitwerkingen bekijken" at bounding box center [830, 434] width 198 height 31
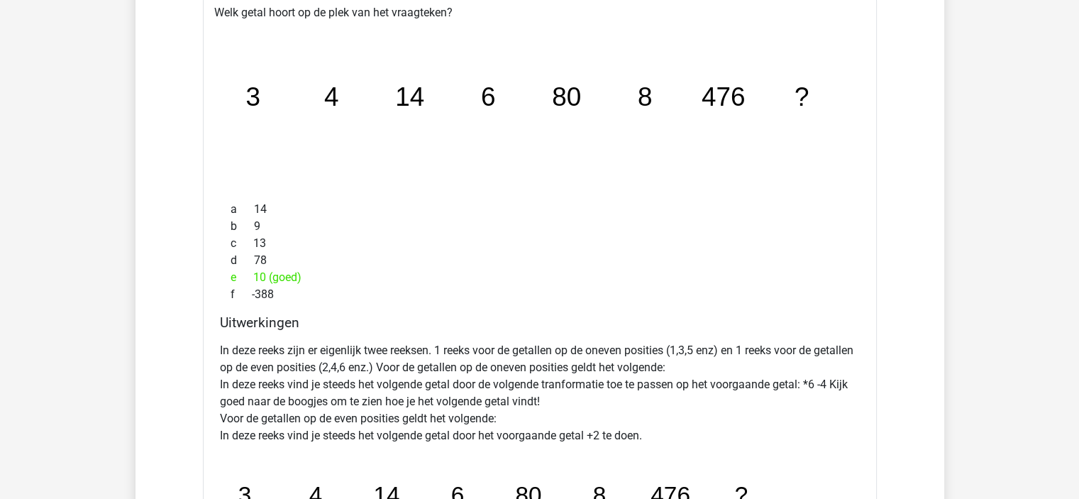
scroll to position [6817, 0]
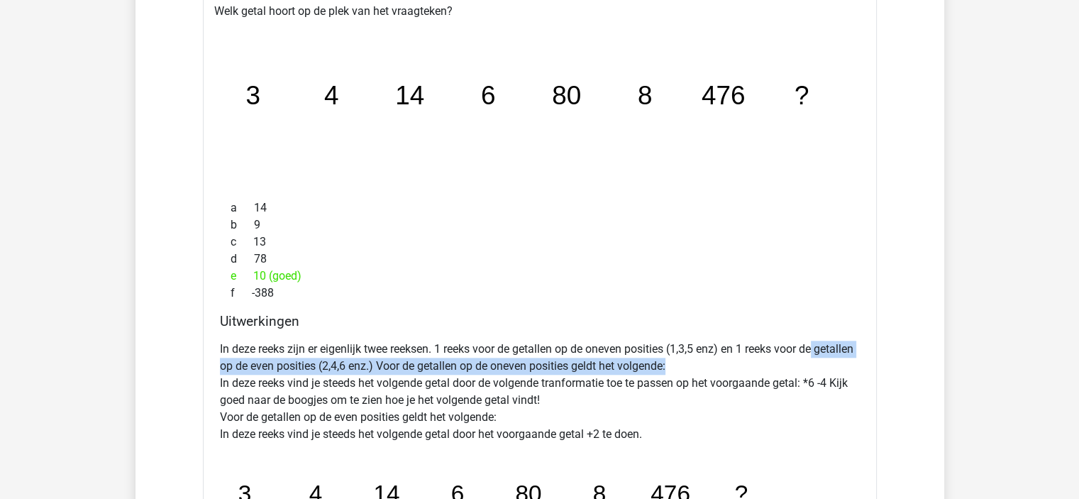
click at [866, 339] on div "Welk getal hoort op de plek van het vraagteken? image/svg+xml 3 4 14 6 80 8 476…" at bounding box center [540, 331] width 674 height 671
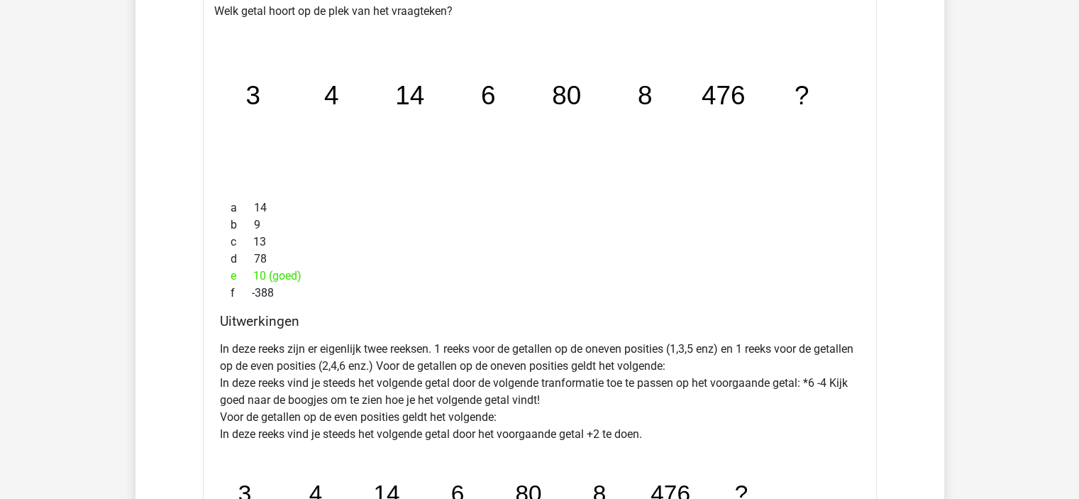
click at [869, 307] on div "Welk getal hoort op de plek van het vraagteken? image/svg+xml 3 4 14 6 80 8 476…" at bounding box center [540, 331] width 674 height 671
click at [835, 399] on p "In deze reeks zijn er eigenlijk twee reeksen. 1 reeks voor de getallen op de on…" at bounding box center [540, 392] width 640 height 102
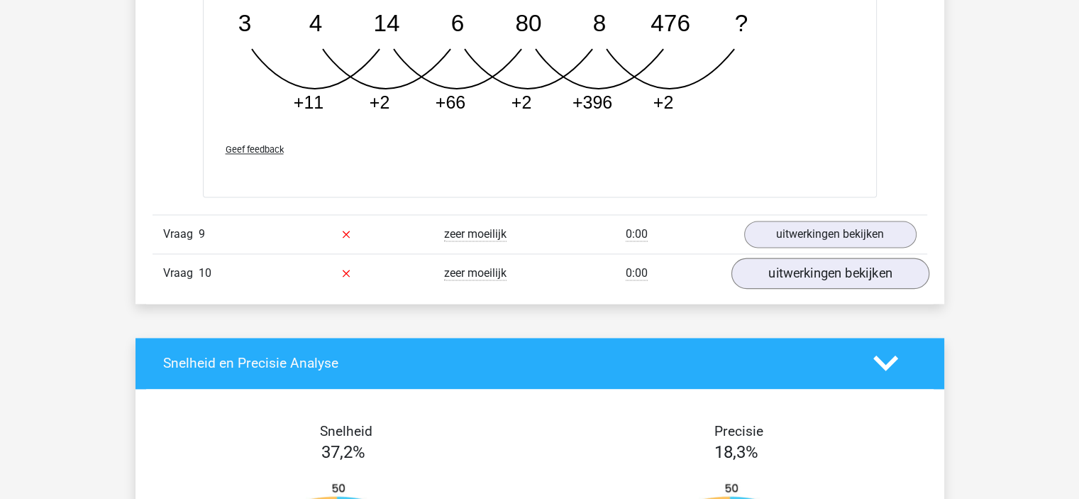
scroll to position [7315, 0]
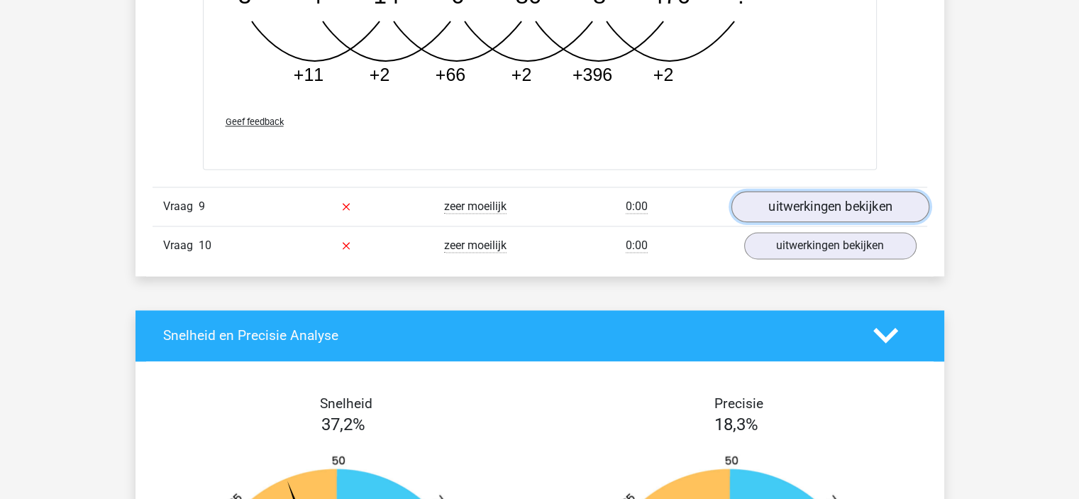
click at [818, 209] on link "uitwerkingen bekijken" at bounding box center [830, 206] width 198 height 31
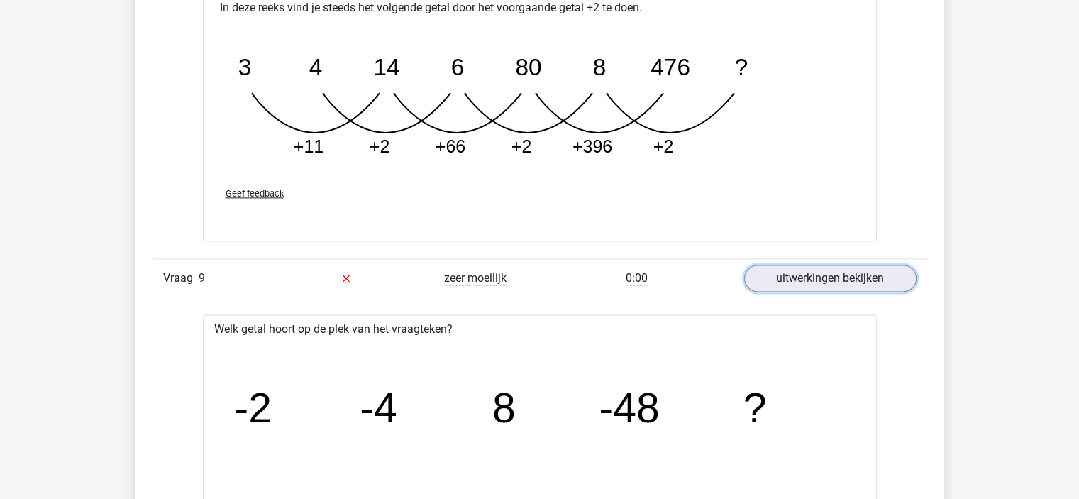
scroll to position [7243, 0]
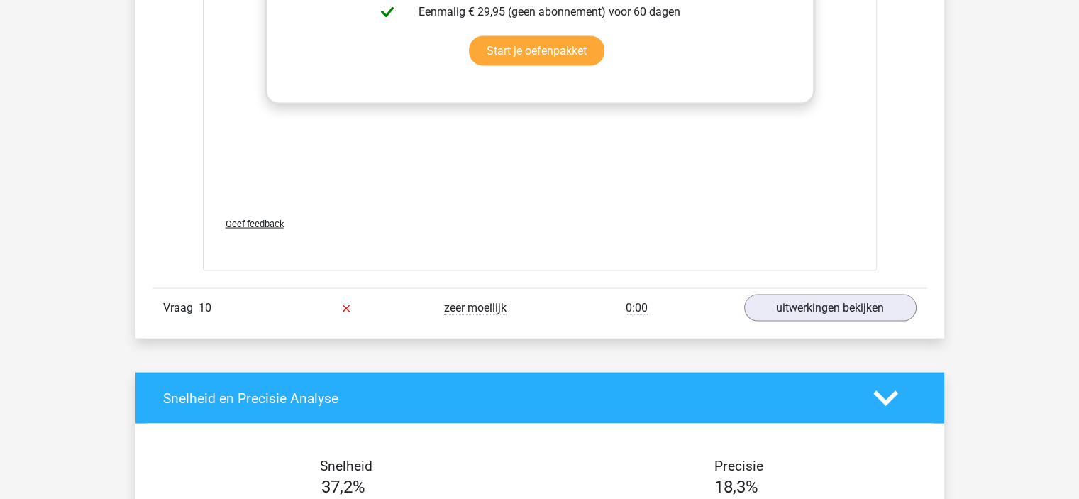
scroll to position [8164, 0]
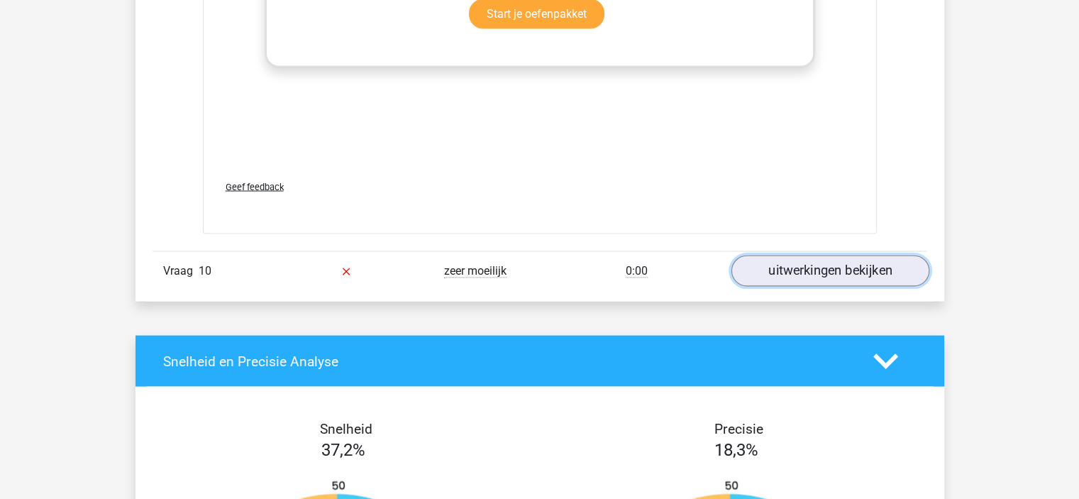
click at [799, 268] on link "uitwerkingen bekijken" at bounding box center [830, 270] width 198 height 31
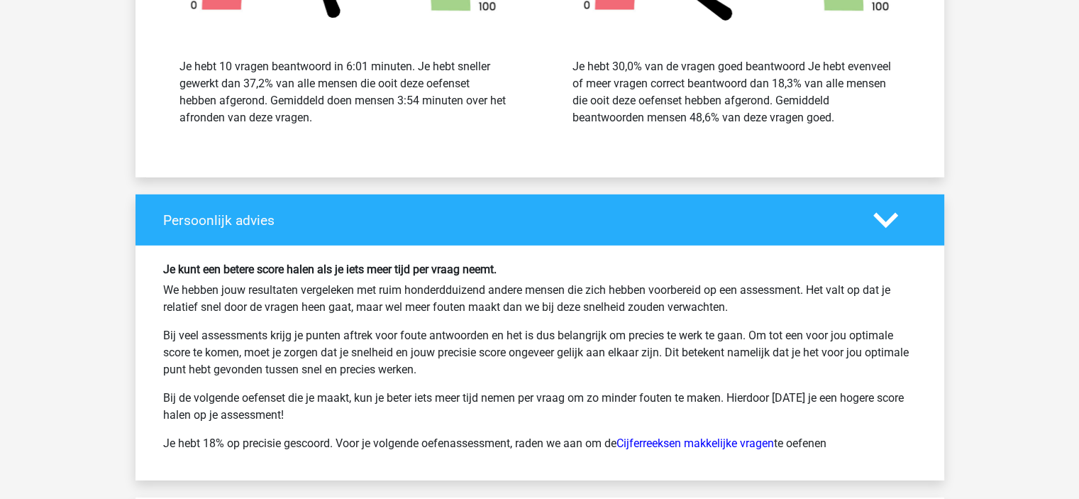
scroll to position [9660, 0]
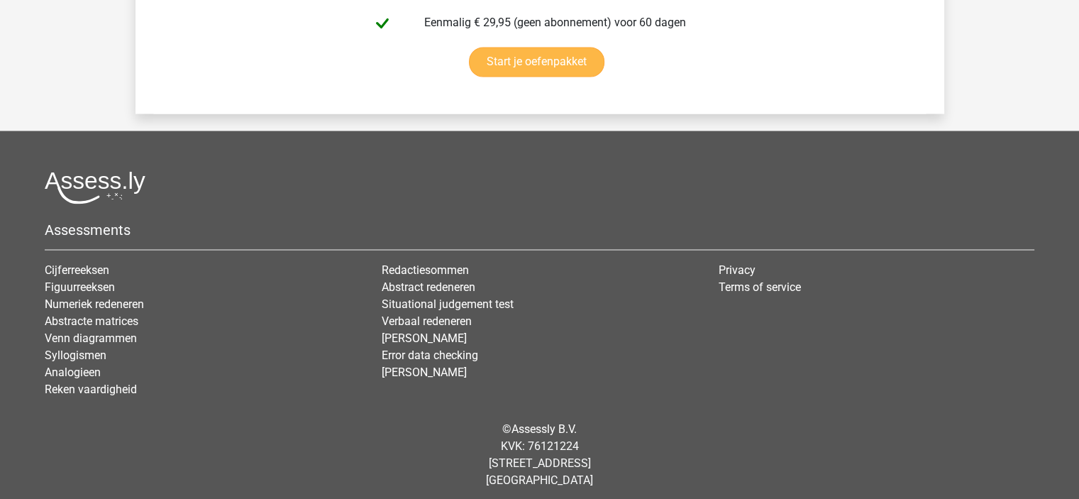
scroll to position [2621, 0]
click at [534, 65] on link "Start je oefenpakket" at bounding box center [537, 61] width 136 height 30
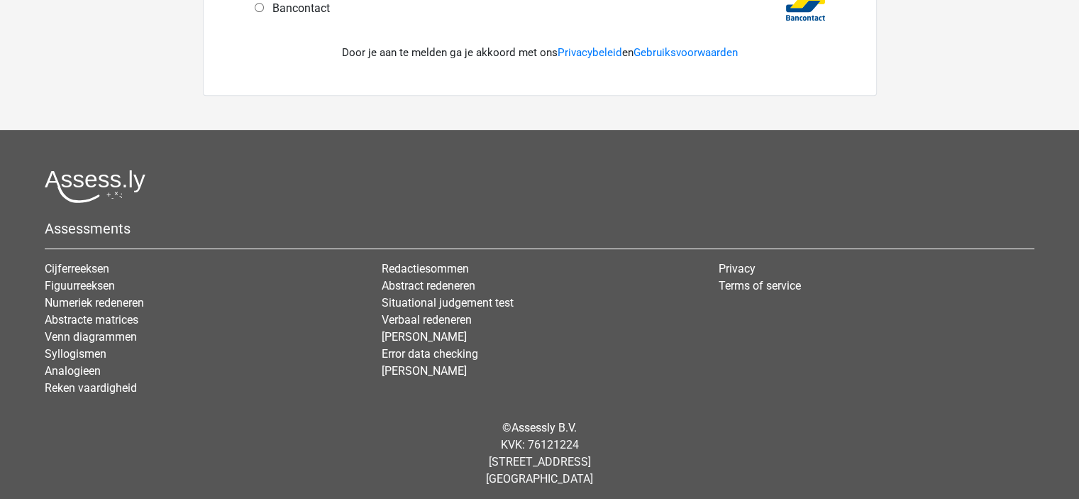
scroll to position [632, 0]
